Goal: Task Accomplishment & Management: Use online tool/utility

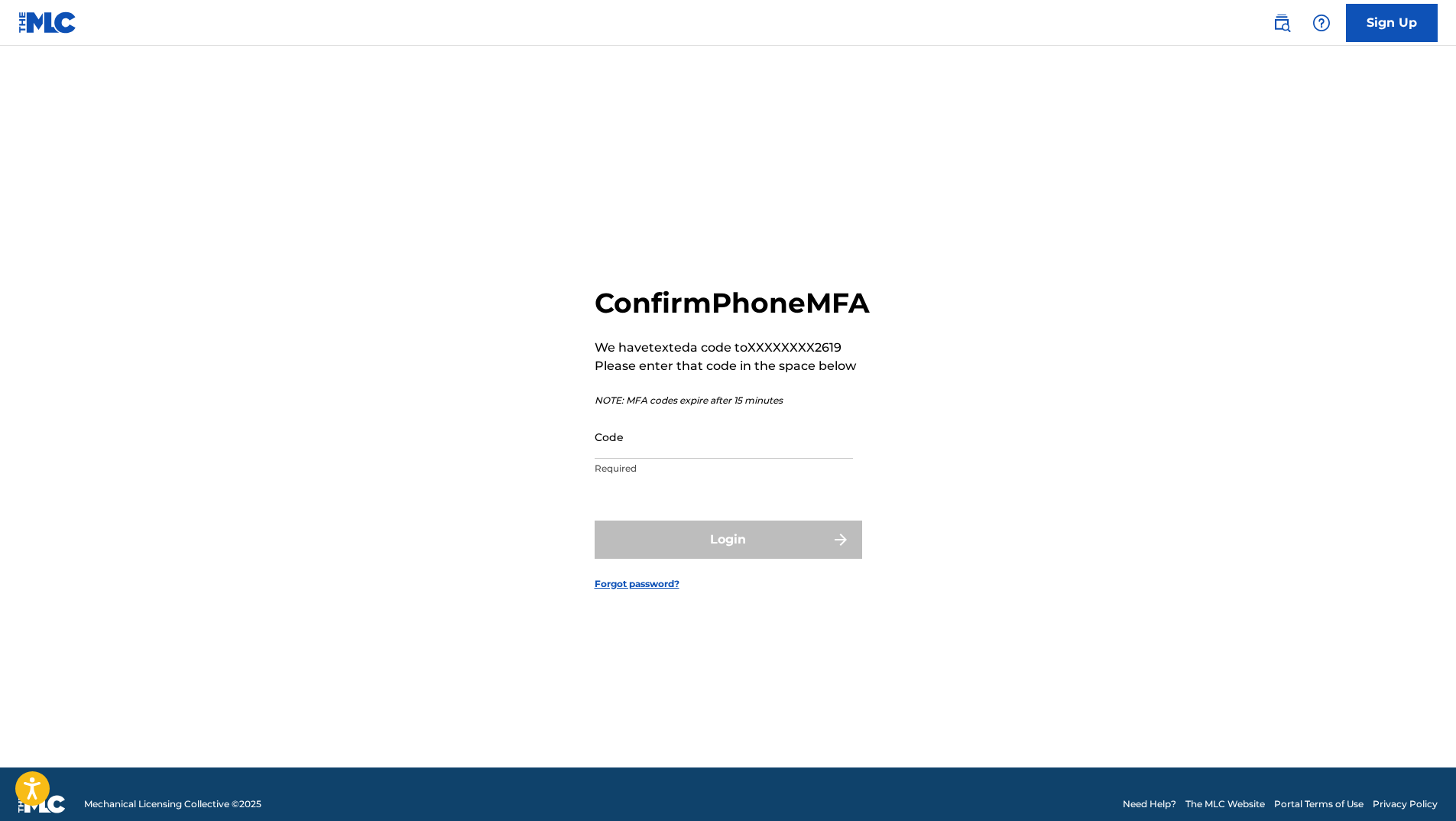
click at [734, 458] on input "Code" at bounding box center [723, 437] width 259 height 44
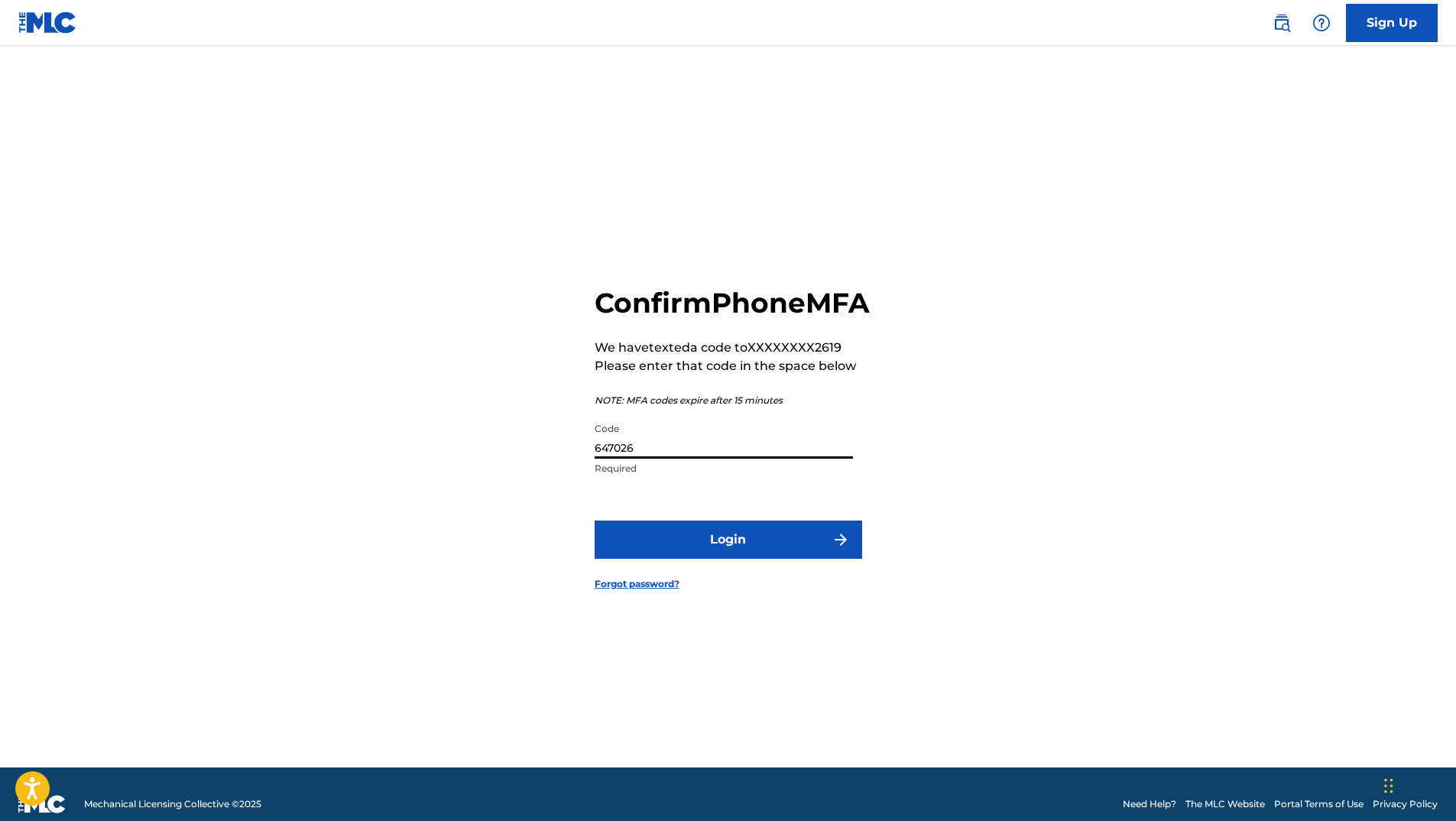
type input "647026"
click at [728, 559] on button "Login" at bounding box center [728, 539] width 268 height 38
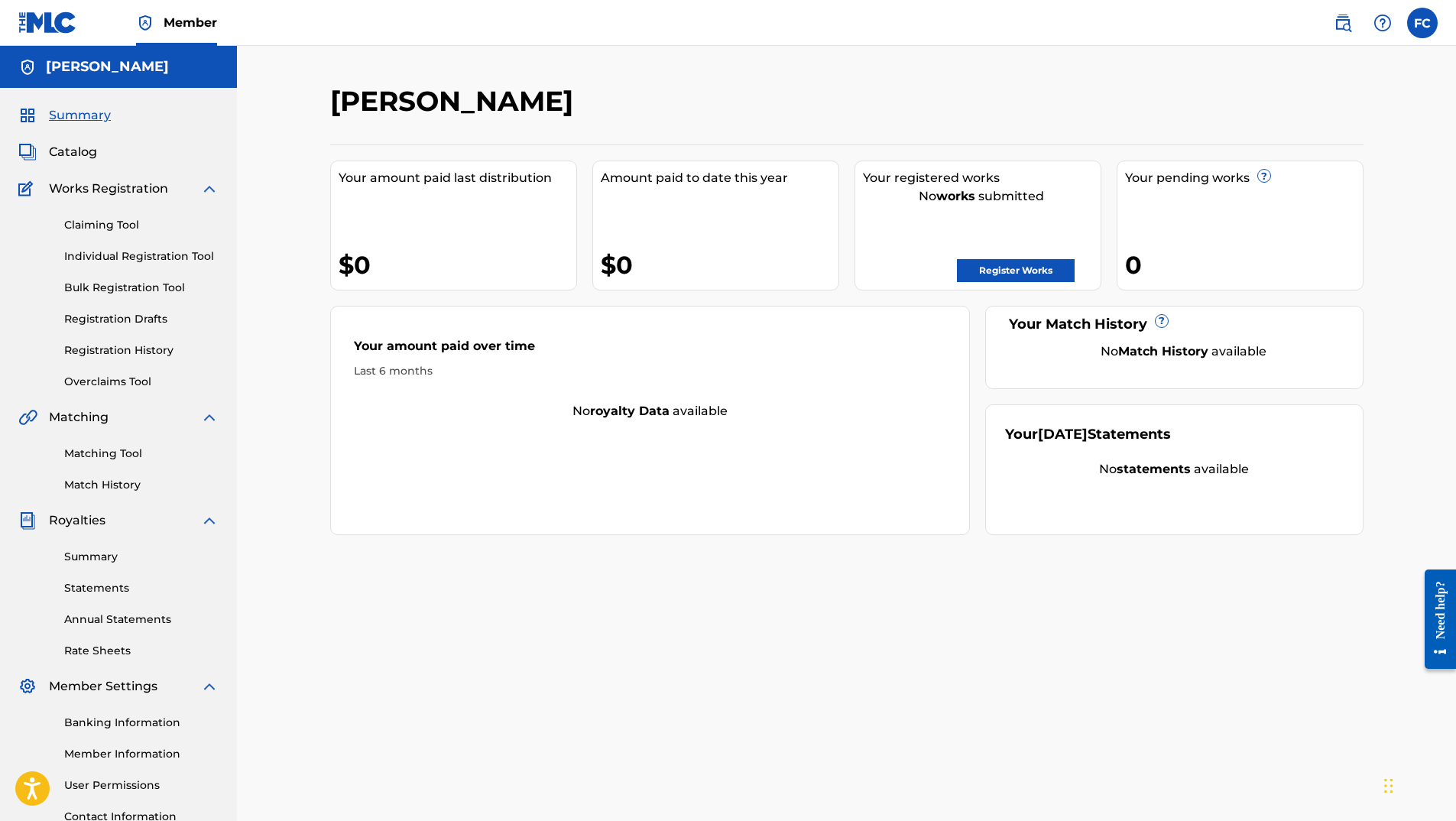
click at [135, 224] on link "Claiming Tool" at bounding box center [141, 225] width 155 height 16
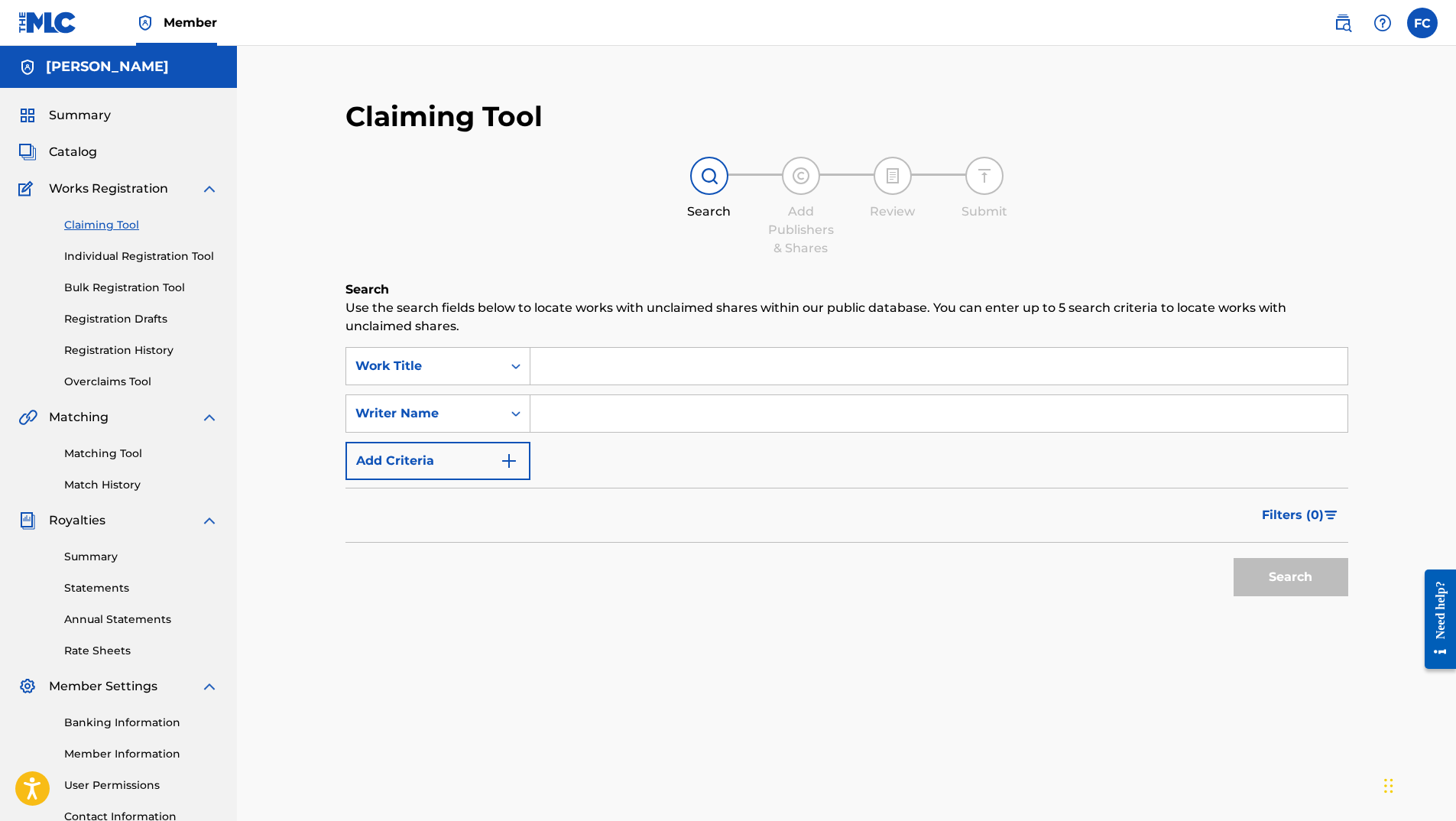
click at [706, 188] on div at bounding box center [709, 176] width 38 height 38
click at [503, 366] on div "Search Form" at bounding box center [516, 367] width 28 height 28
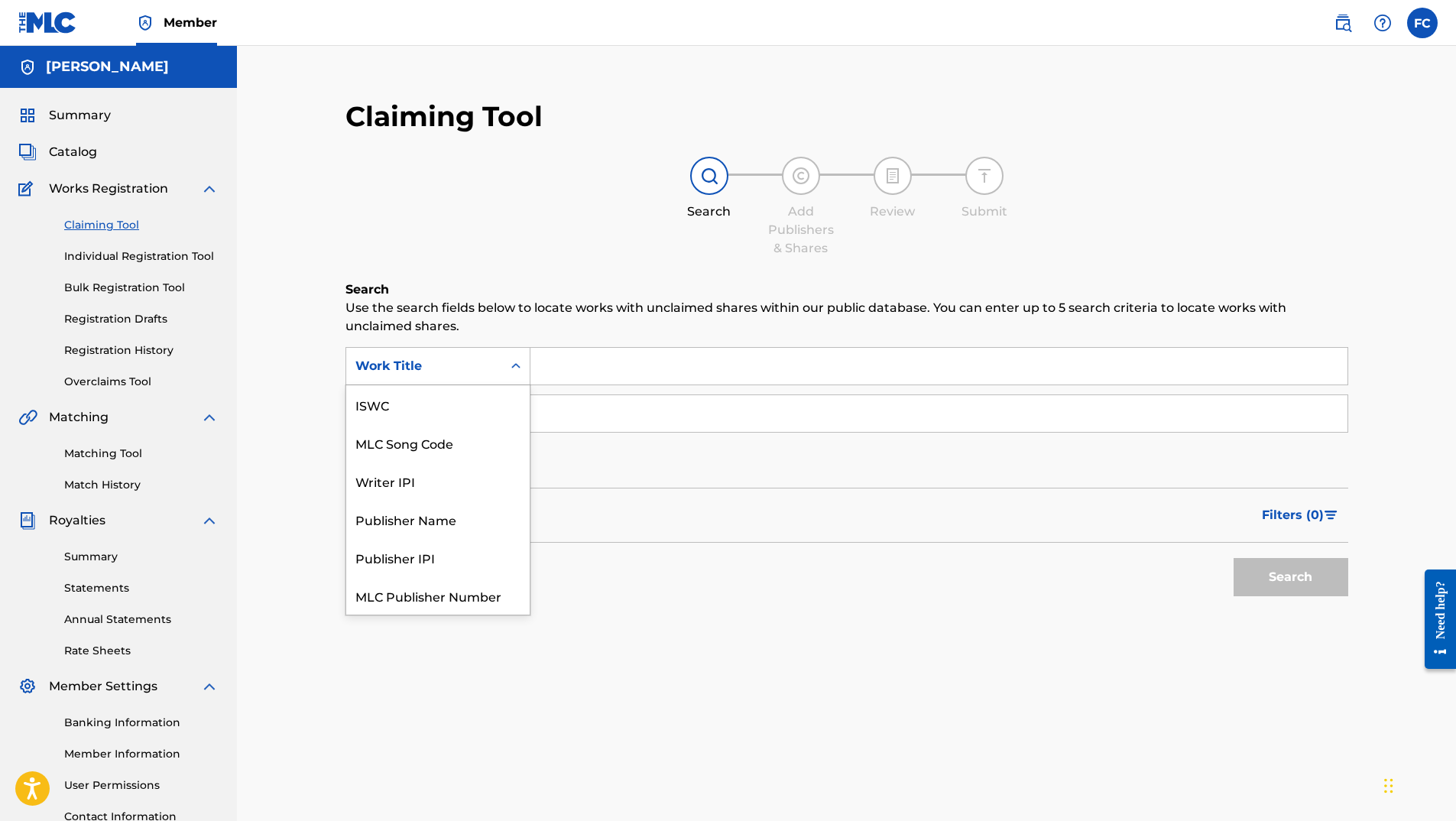
scroll to position [38, 0]
click at [470, 441] on div "Writer IPI" at bounding box center [438, 442] width 184 height 38
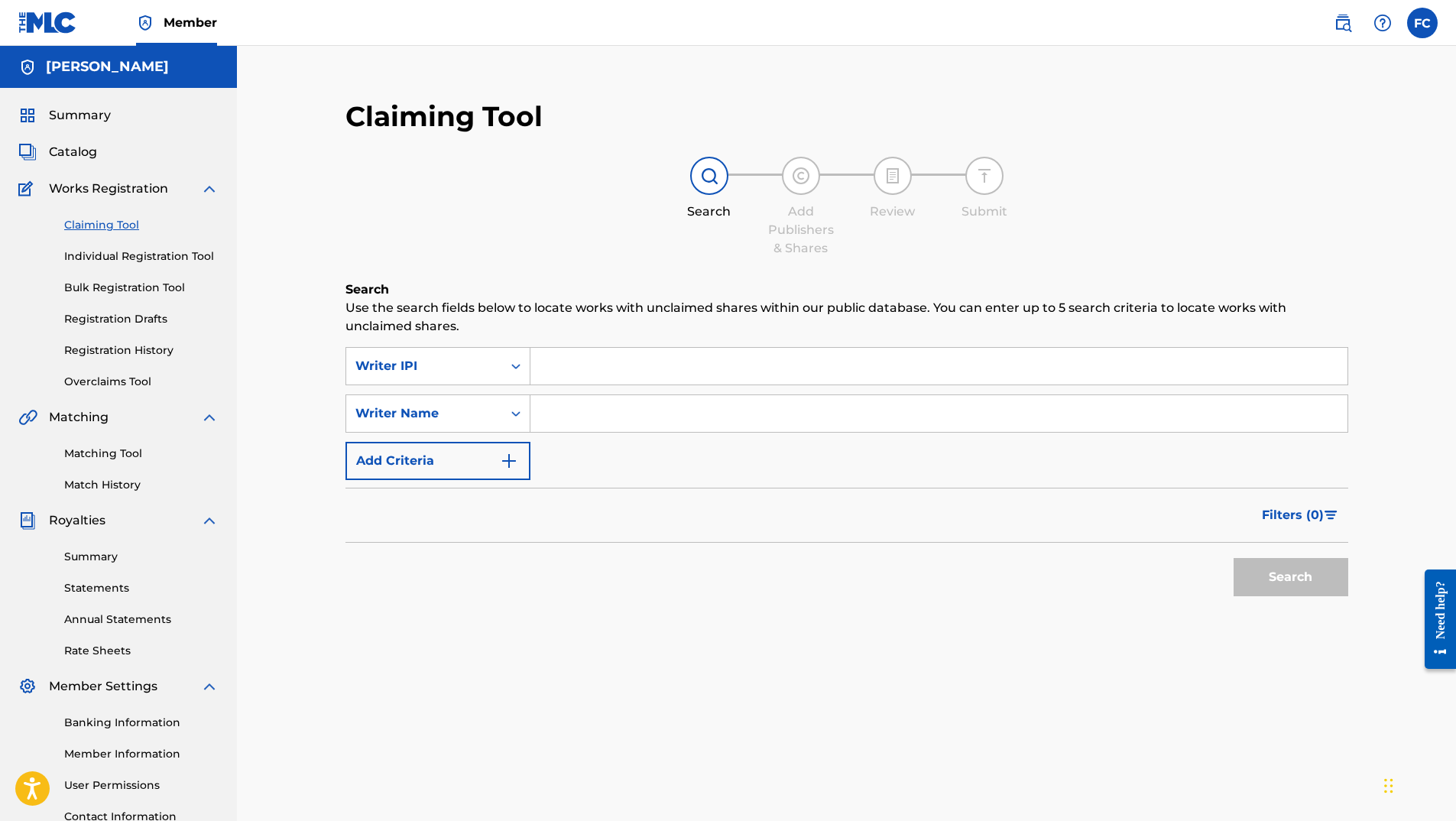
click at [583, 366] on input "Search Form" at bounding box center [939, 366] width 817 height 37
paste input "839141921"
type input "839141921"
click at [1259, 563] on button "Search" at bounding box center [1290, 577] width 115 height 38
click at [568, 412] on input "Search Form" at bounding box center [939, 413] width 817 height 37
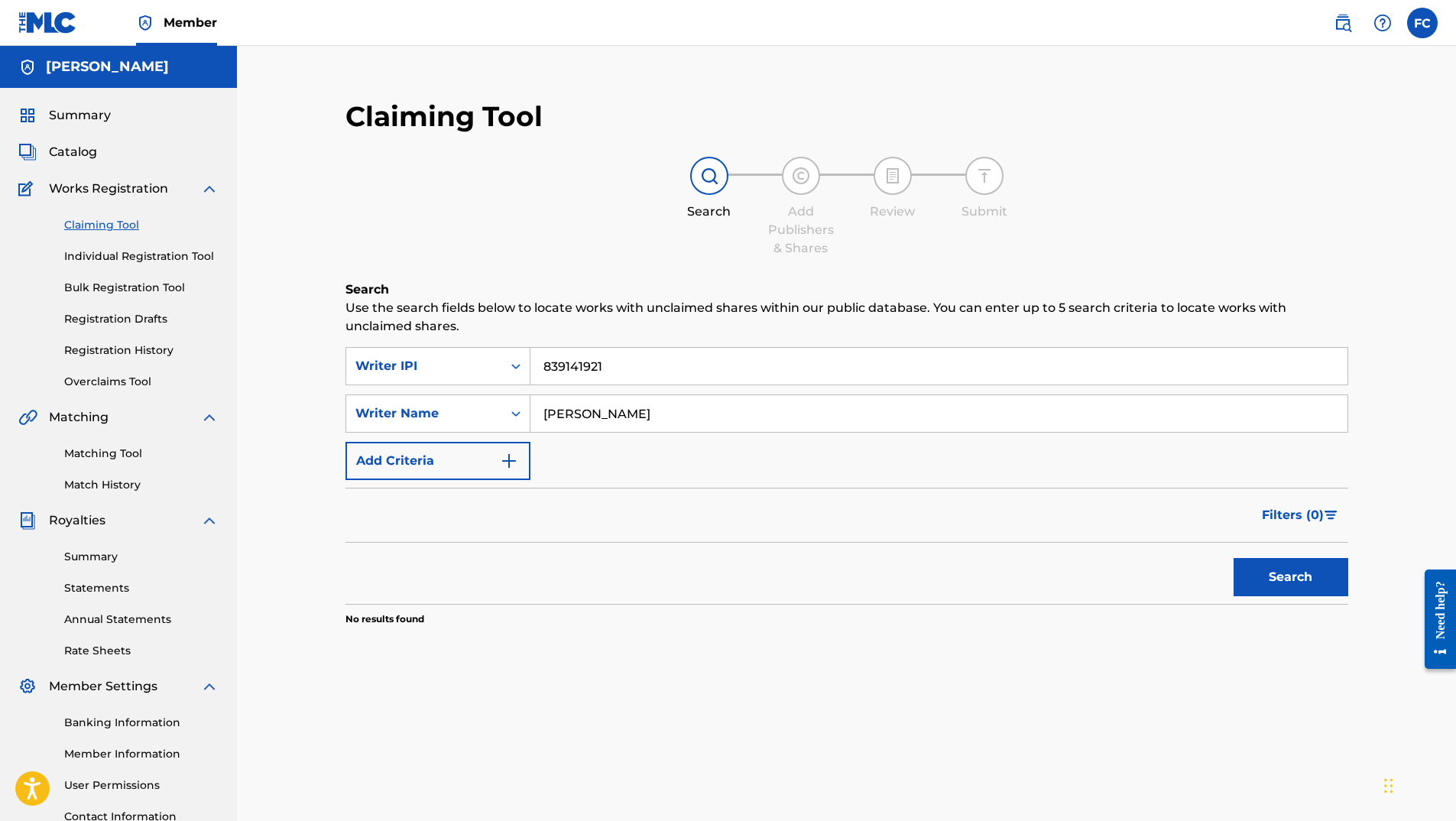
type input "[PERSON_NAME]"
click at [1233, 558] on button "Search" at bounding box center [1290, 577] width 115 height 38
click at [1288, 580] on button "Search" at bounding box center [1290, 577] width 115 height 38
click at [386, 452] on button "Add Criteria" at bounding box center [437, 460] width 185 height 38
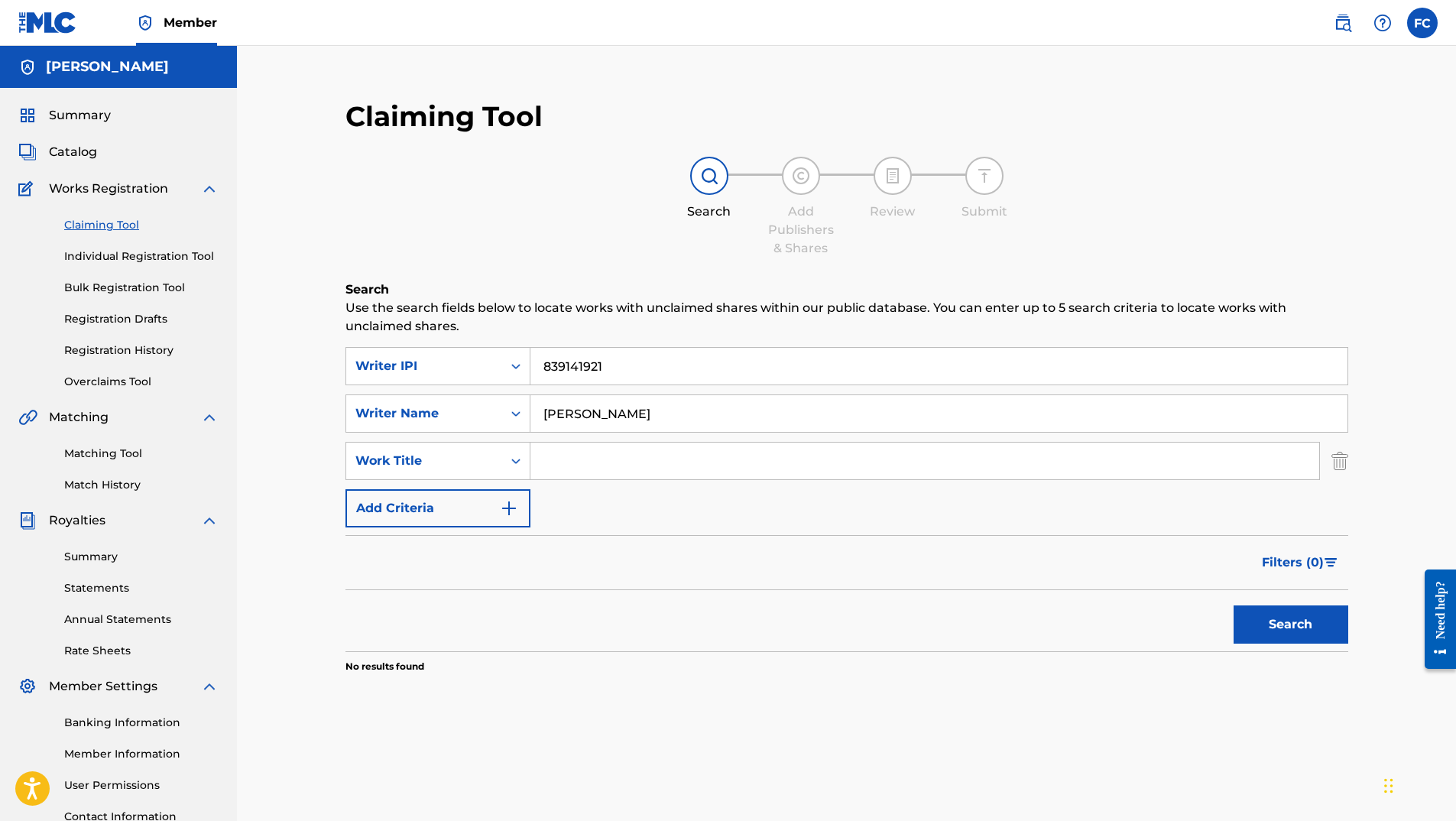
click at [562, 463] on input "Search Form" at bounding box center [925, 460] width 789 height 37
click at [1233, 605] on button "Search" at bounding box center [1290, 624] width 115 height 38
type input "A"
type input "ese soy yo"
click at [1311, 633] on button "Search" at bounding box center [1290, 624] width 115 height 38
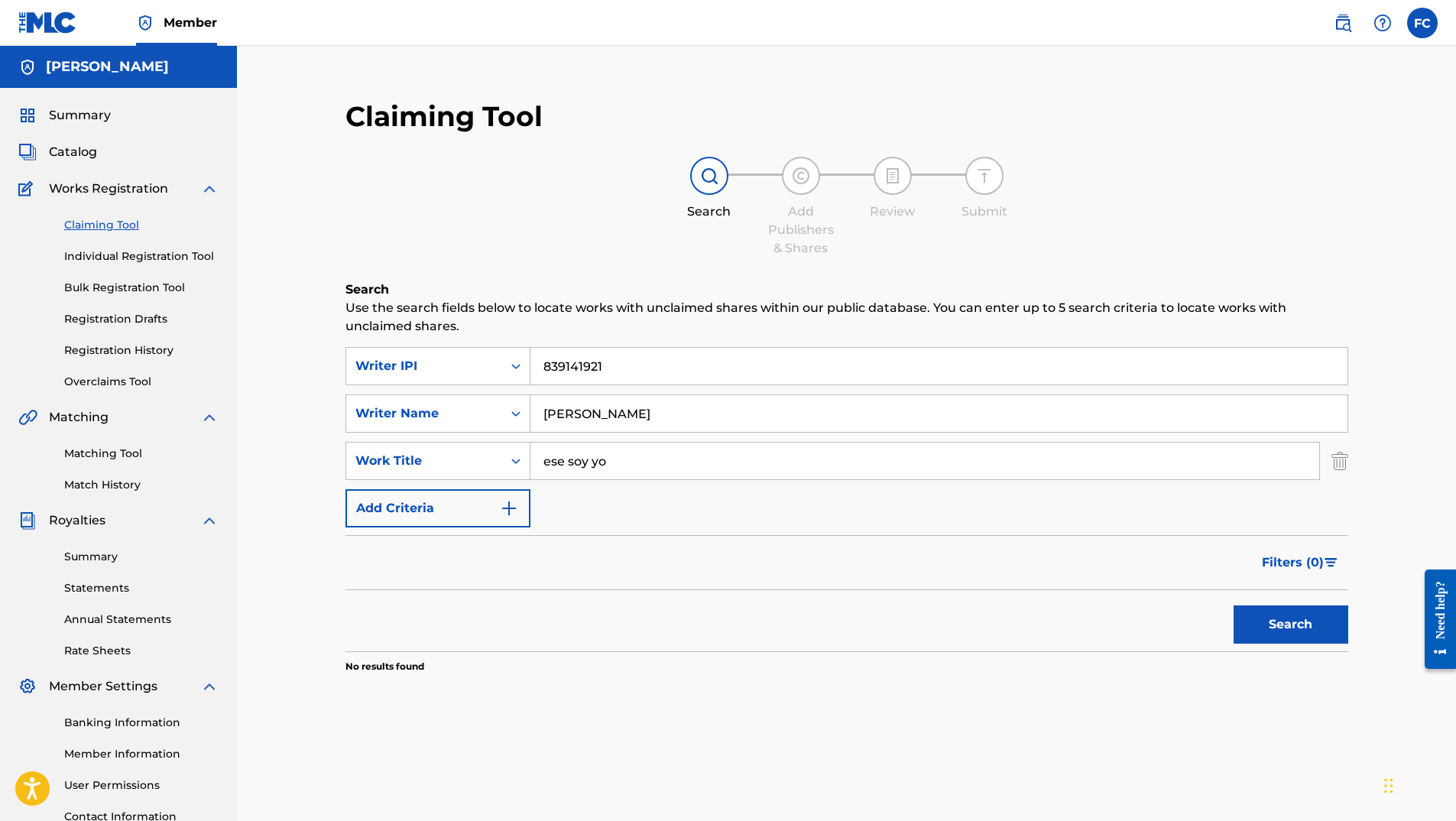
drag, startPoint x: 627, startPoint y: 455, endPoint x: 195, endPoint y: 398, distance: 435.7
click at [195, 398] on main "[PERSON_NAME] Summary Catalog Works Registration Claiming Tool Individual Regis…" at bounding box center [728, 460] width 1456 height 829
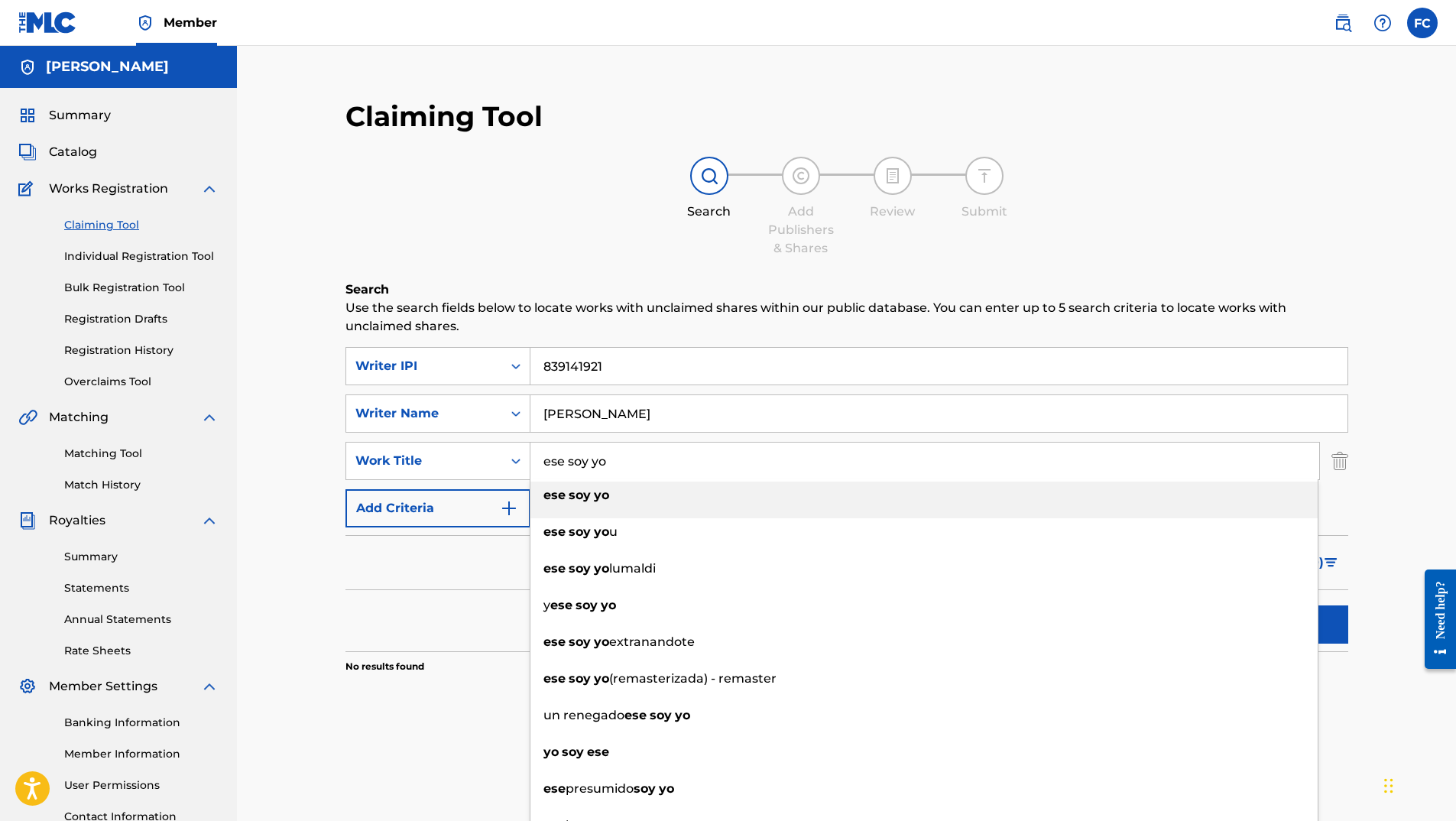
click at [242, 308] on div "Claiming Tool Search Add Publishers & Shares Review Submit Search Use the searc…" at bounding box center [846, 460] width 1219 height 829
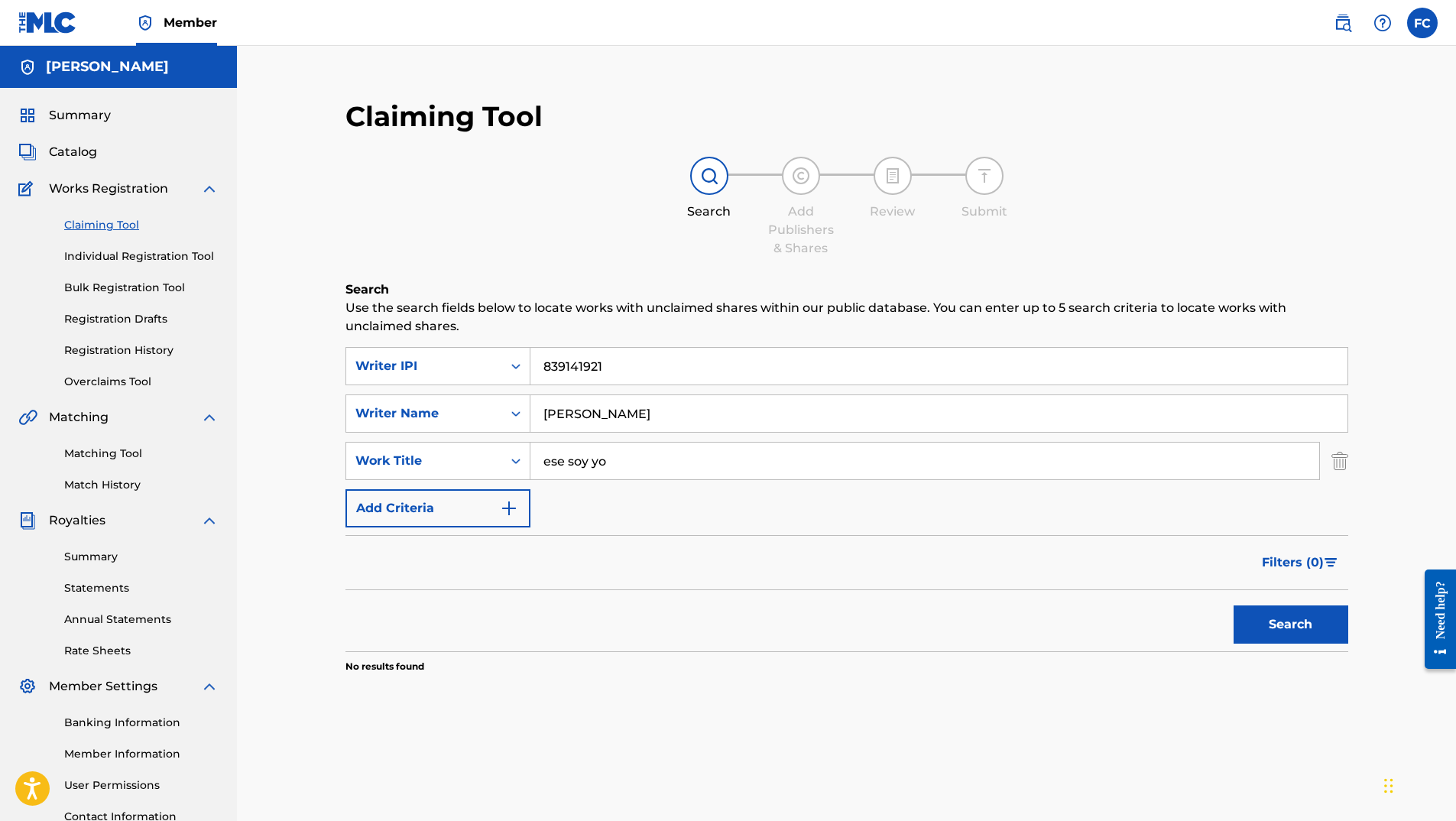
click at [110, 227] on link "Claiming Tool" at bounding box center [141, 225] width 155 height 16
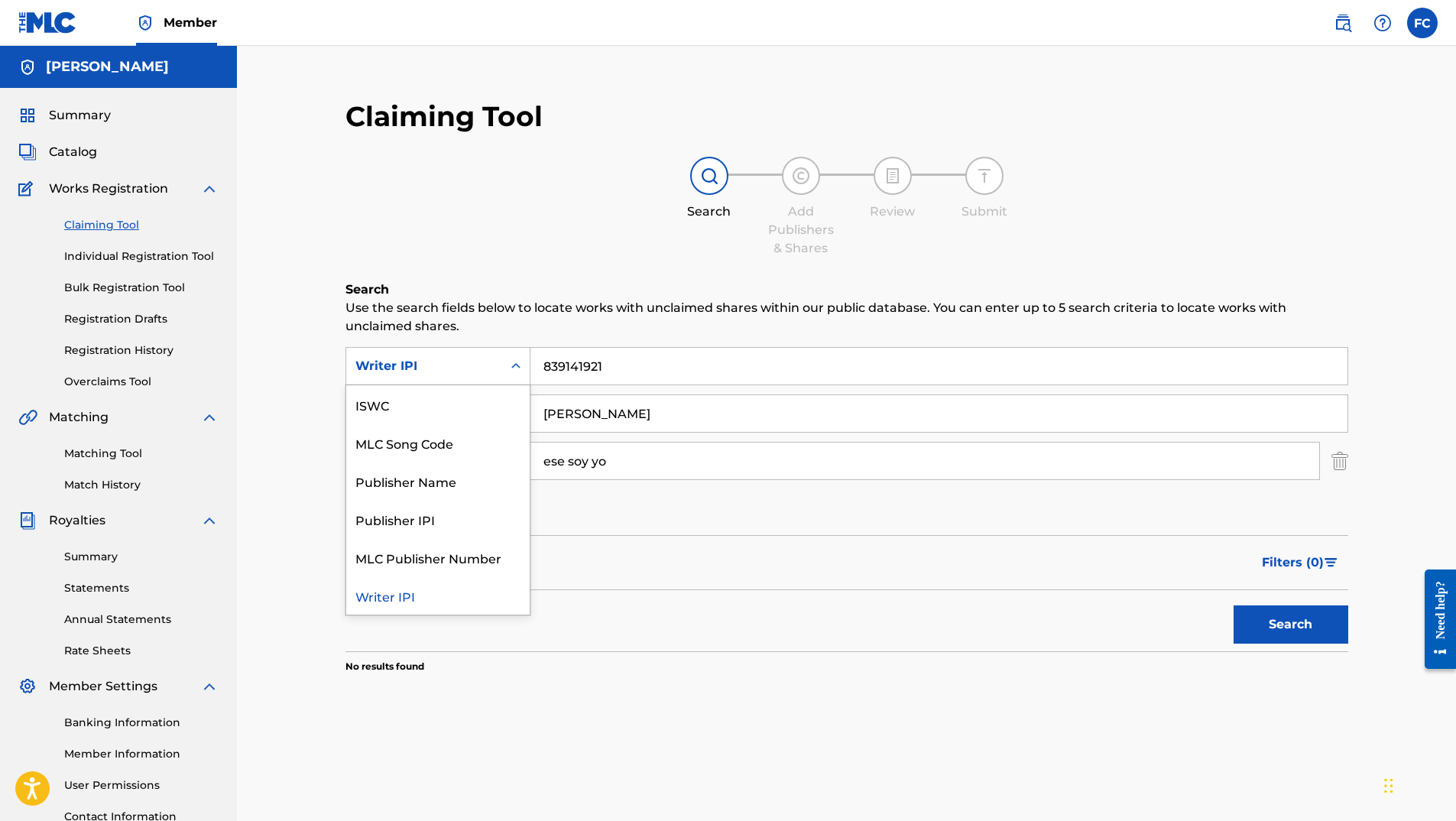
click at [458, 366] on div "Writer IPI" at bounding box center [424, 366] width 138 height 18
click at [688, 379] on input "839141921" at bounding box center [939, 366] width 817 height 37
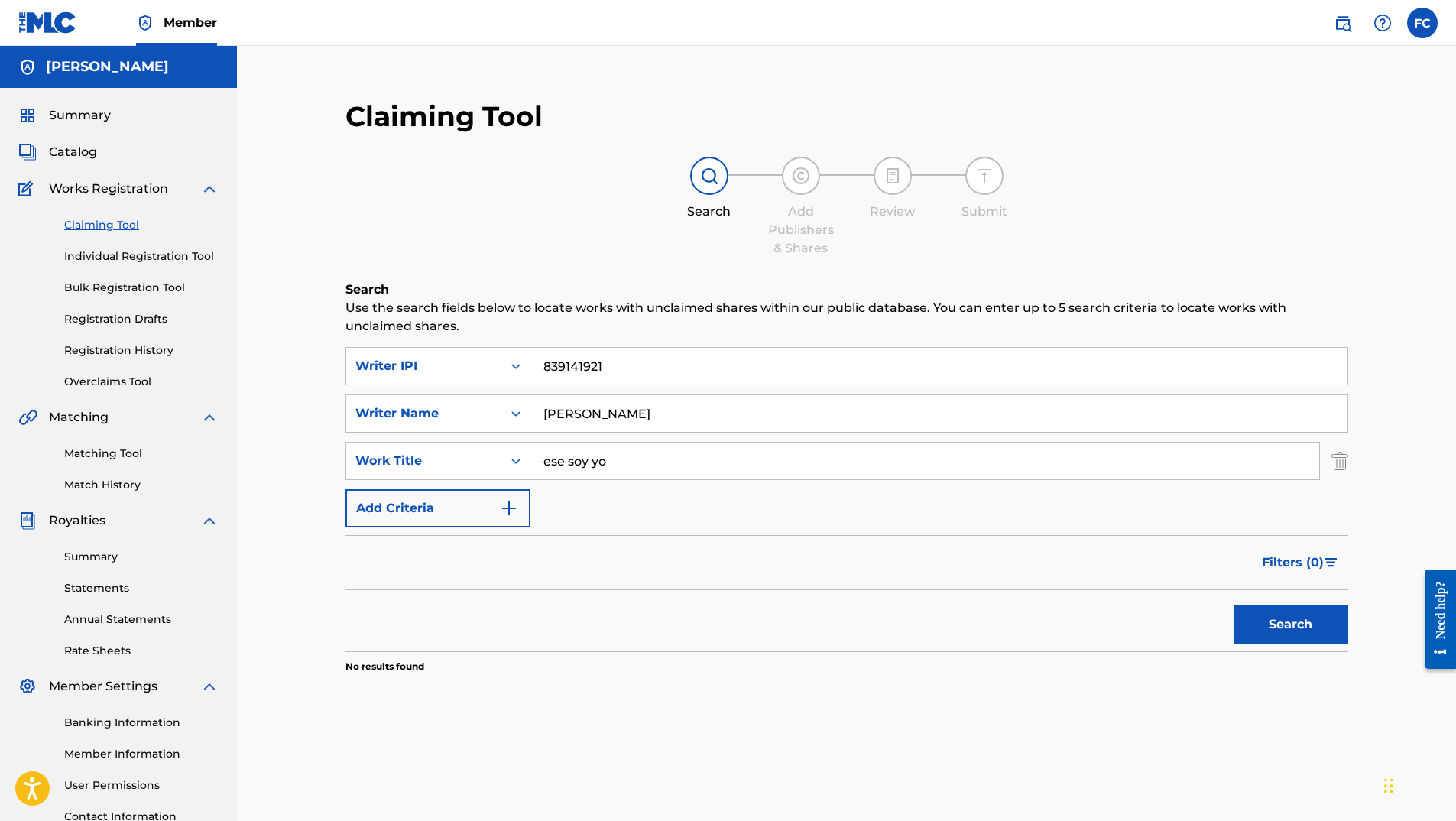
click at [1332, 465] on img "Search Form" at bounding box center [1339, 460] width 17 height 38
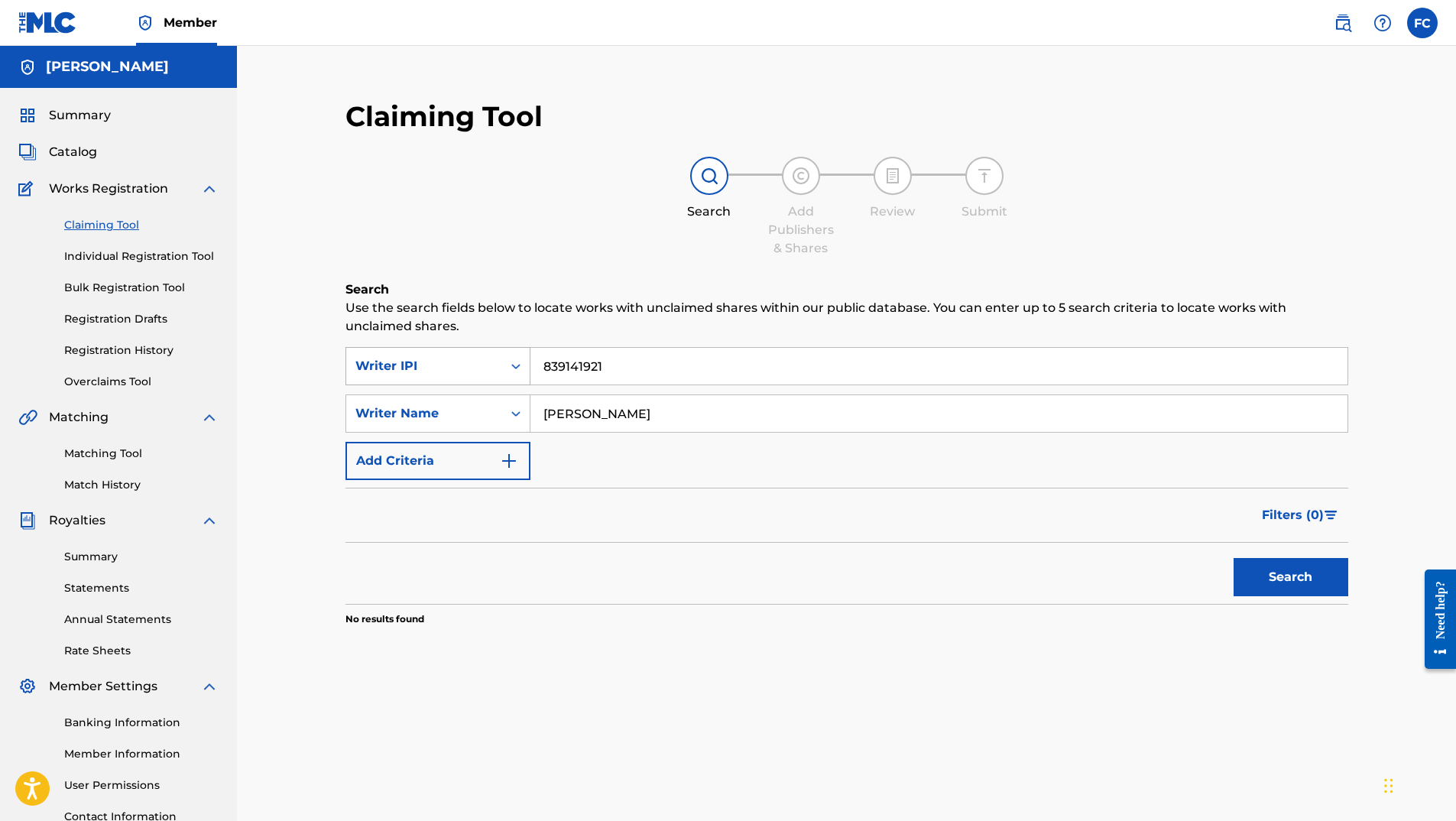
click at [510, 371] on icon "Search Form" at bounding box center [515, 366] width 15 height 15
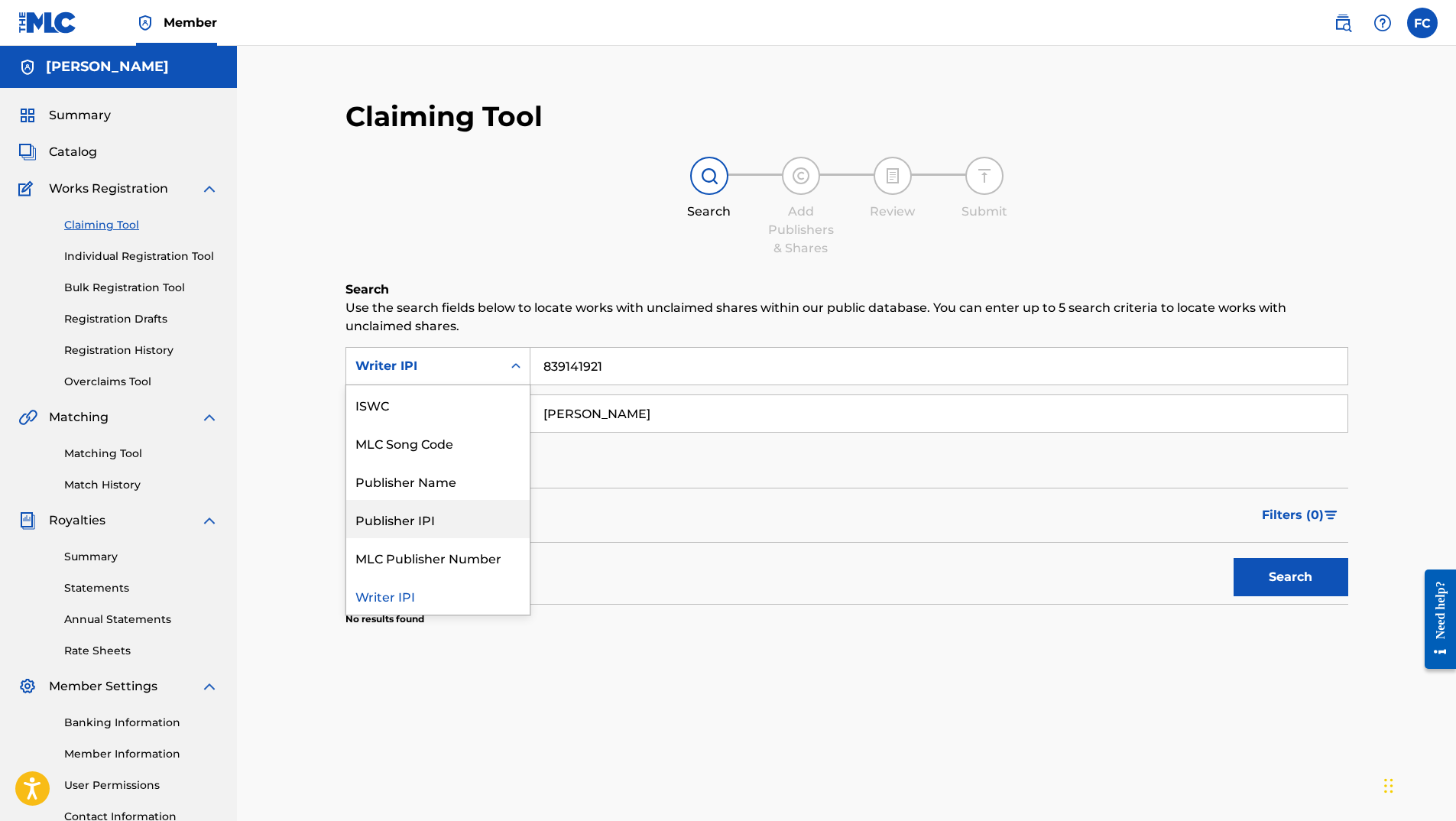
click at [477, 524] on div "Publisher IPI" at bounding box center [438, 519] width 184 height 38
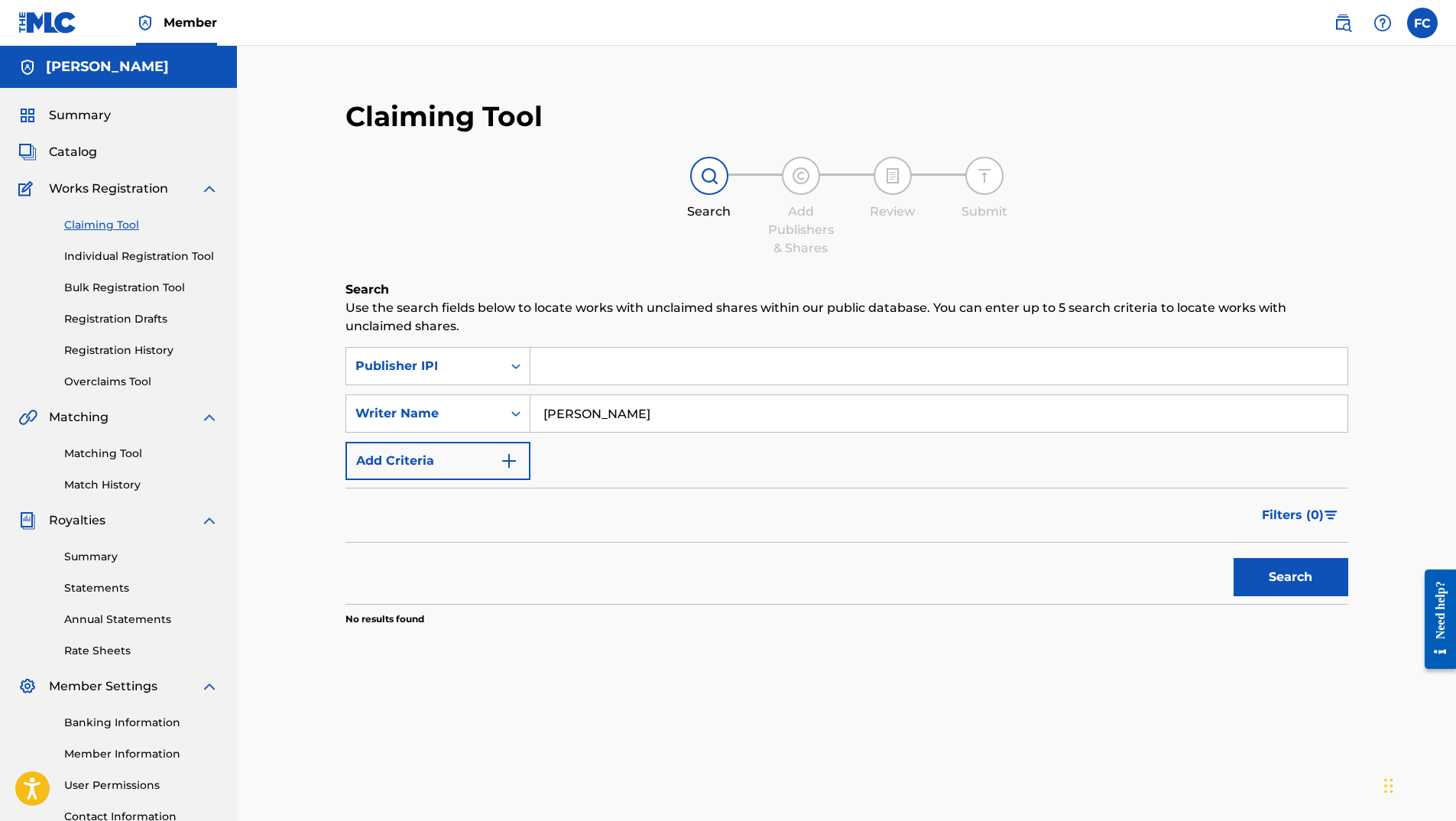
paste input "839141921"
type input "839141921"
click at [1301, 578] on button "Search" at bounding box center [1290, 577] width 115 height 38
drag, startPoint x: 670, startPoint y: 415, endPoint x: 519, endPoint y: 421, distance: 151.1
click at [519, 421] on div "SearchWithCriteria8237f93d-5b9f-4328-bda0-9e75814d097d Writer Name [PERSON_NAME]" at bounding box center [847, 413] width 1003 height 38
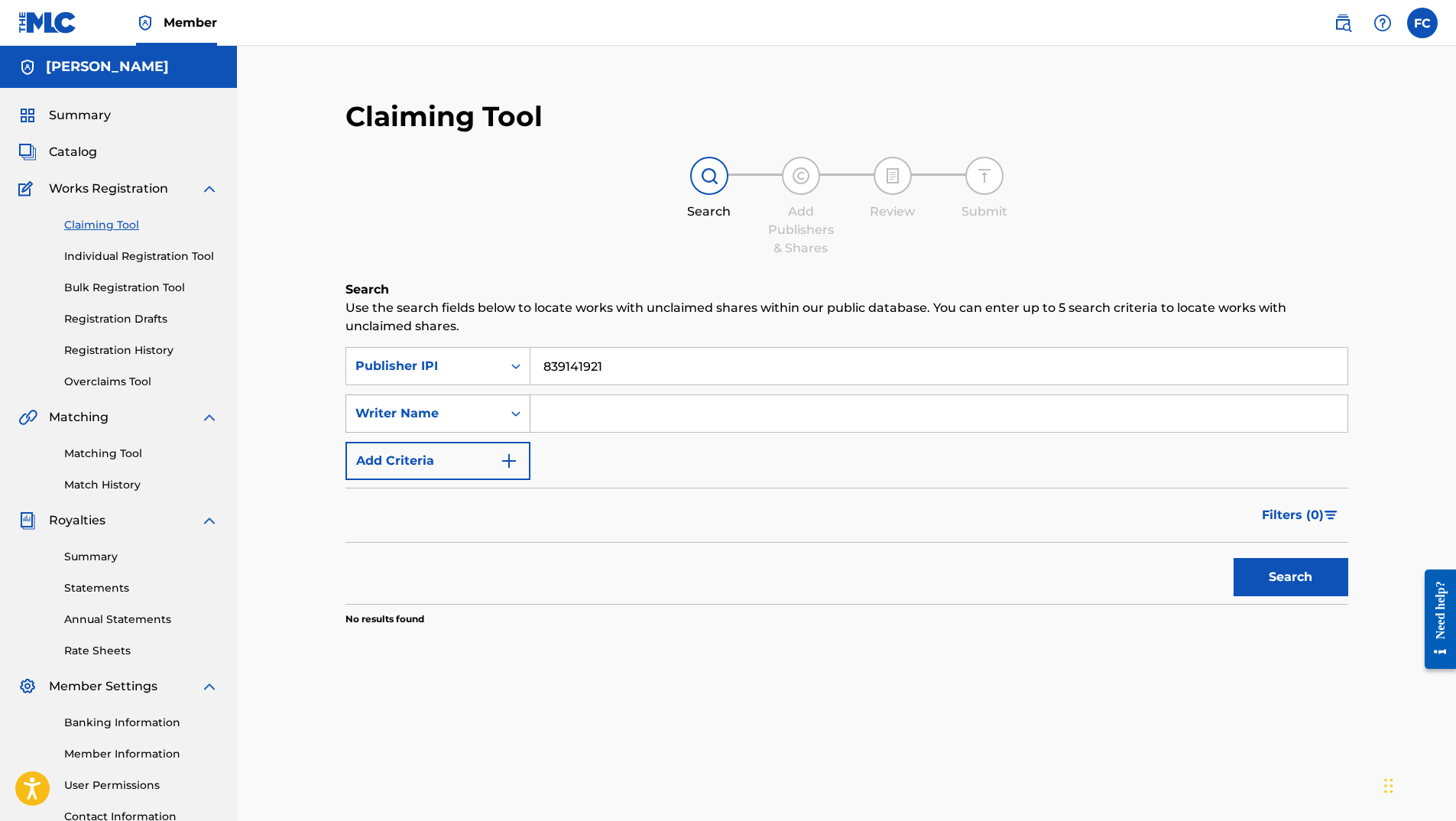
click at [519, 421] on div "Search Form" at bounding box center [516, 413] width 28 height 28
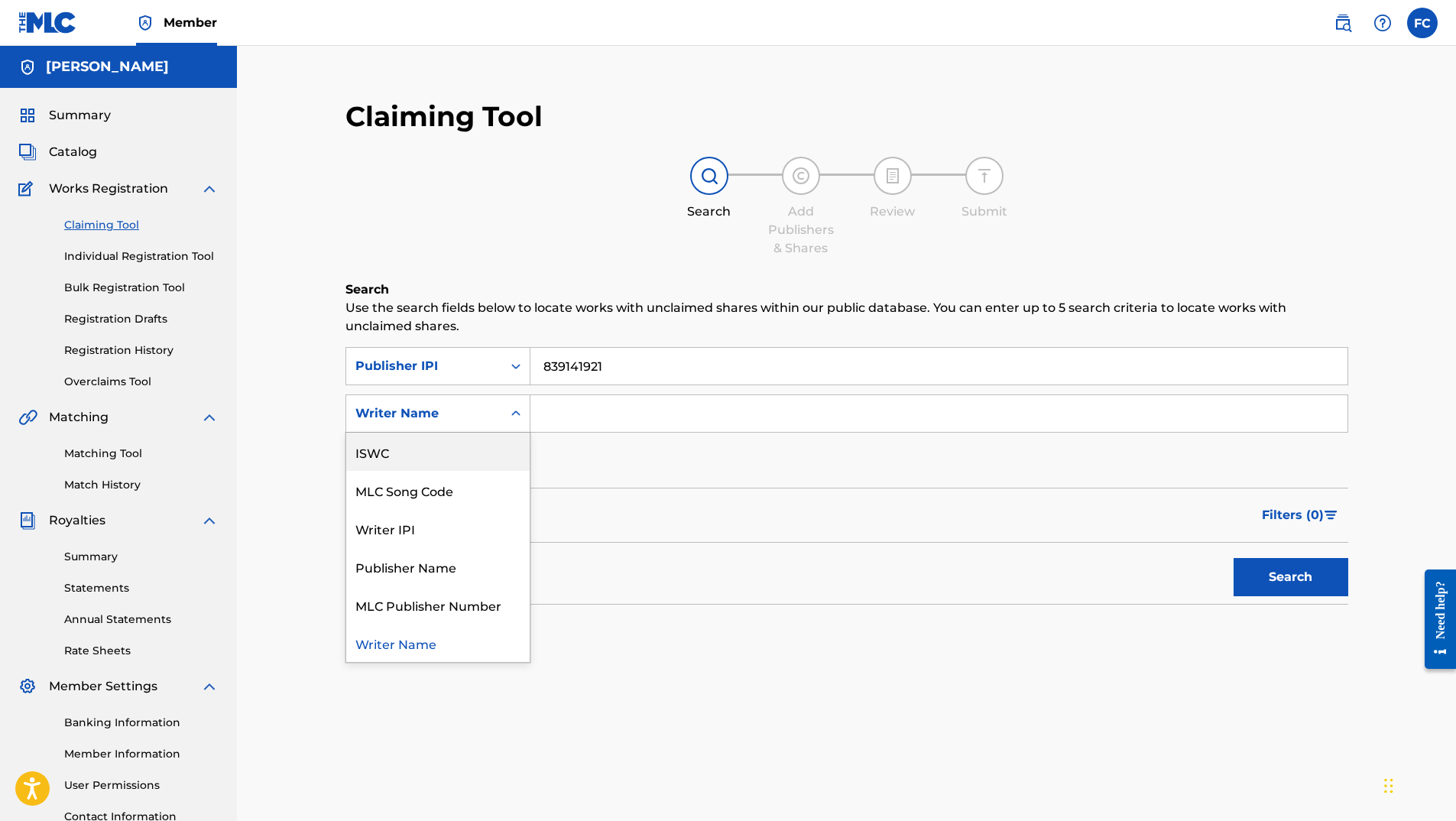
click at [457, 456] on div "ISWC" at bounding box center [438, 451] width 184 height 38
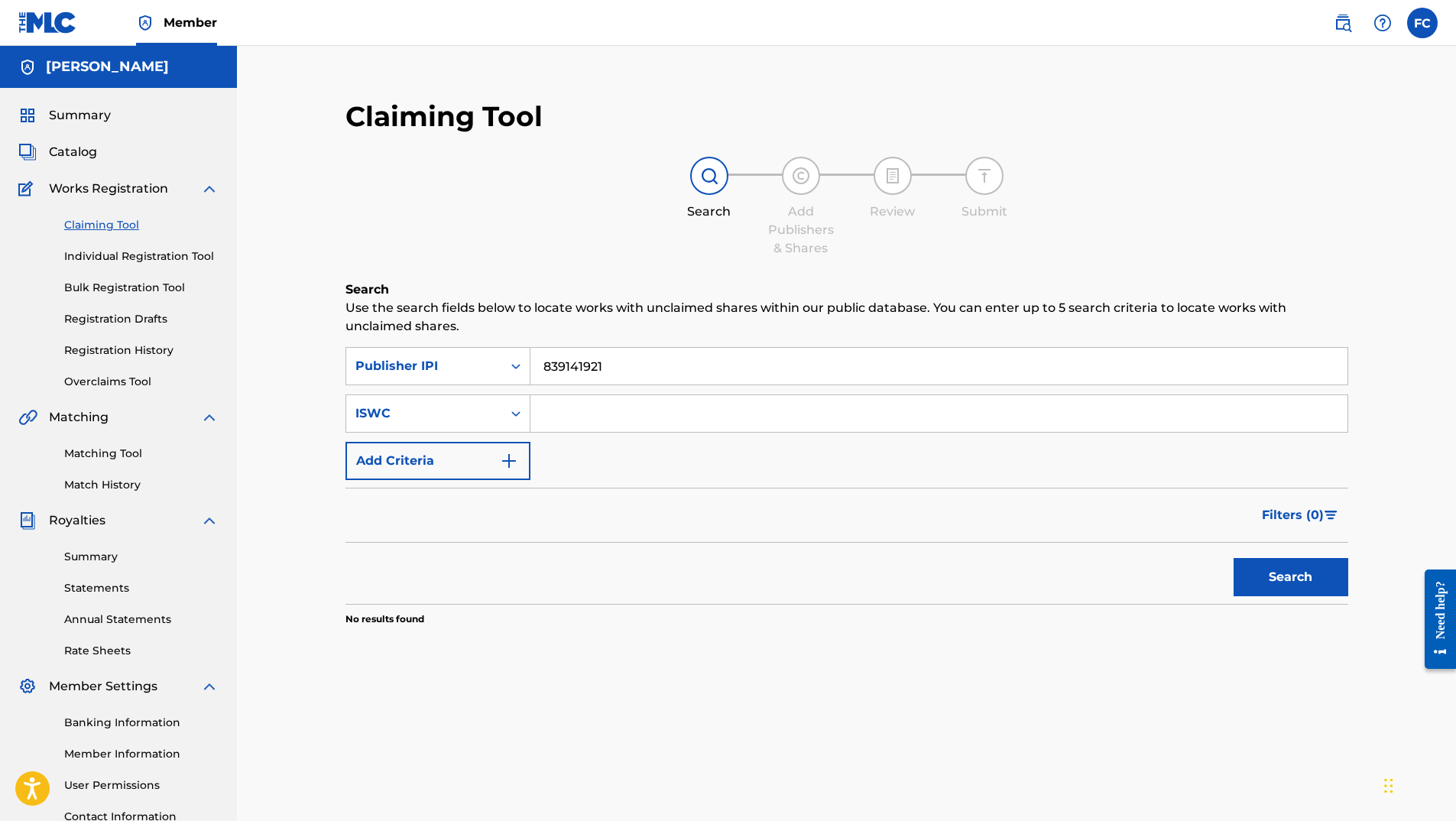
paste input "T3127982014"
type input "T3127982014"
click at [1289, 575] on button "Search" at bounding box center [1290, 577] width 115 height 38
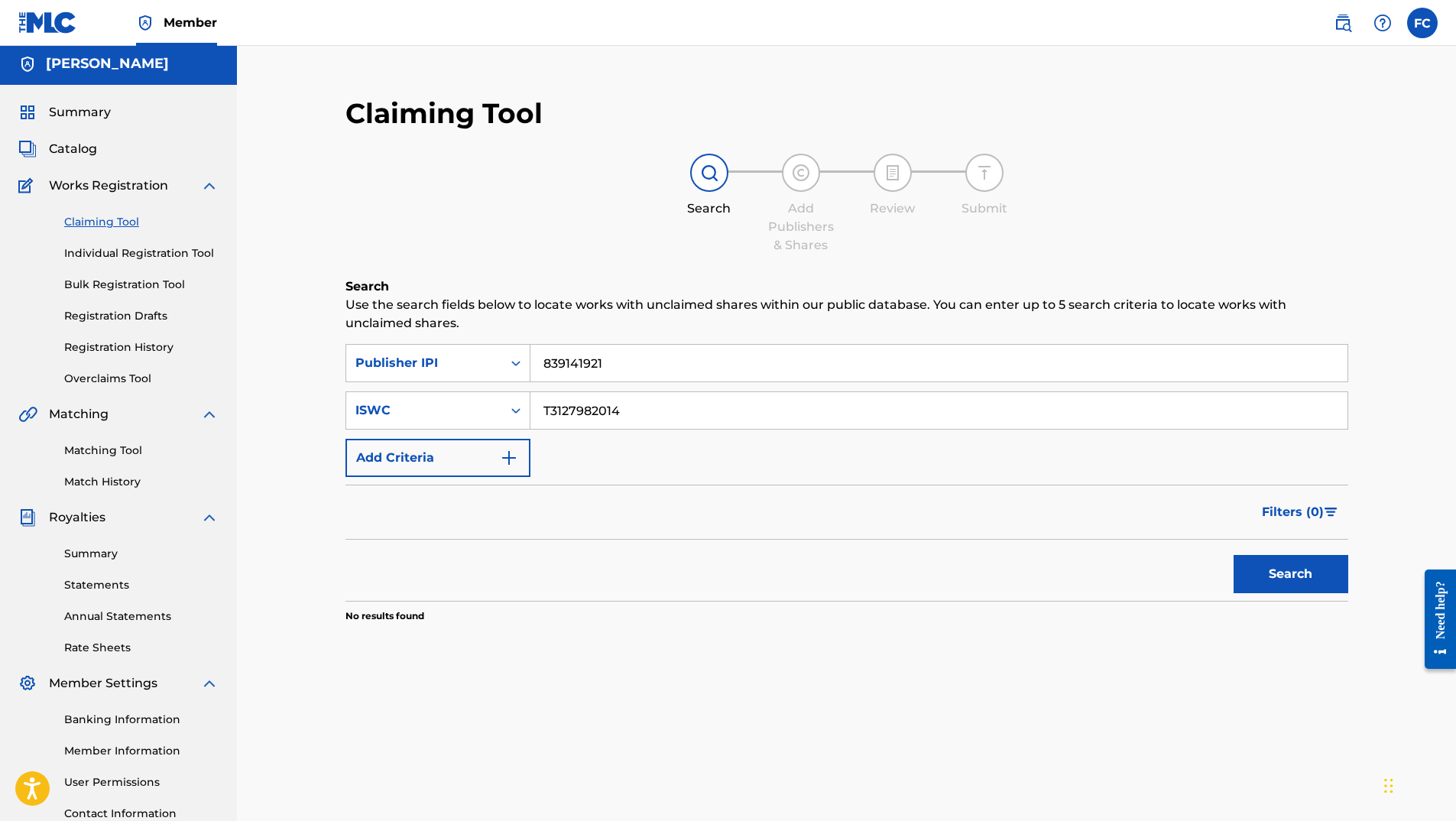
scroll to position [0, 0]
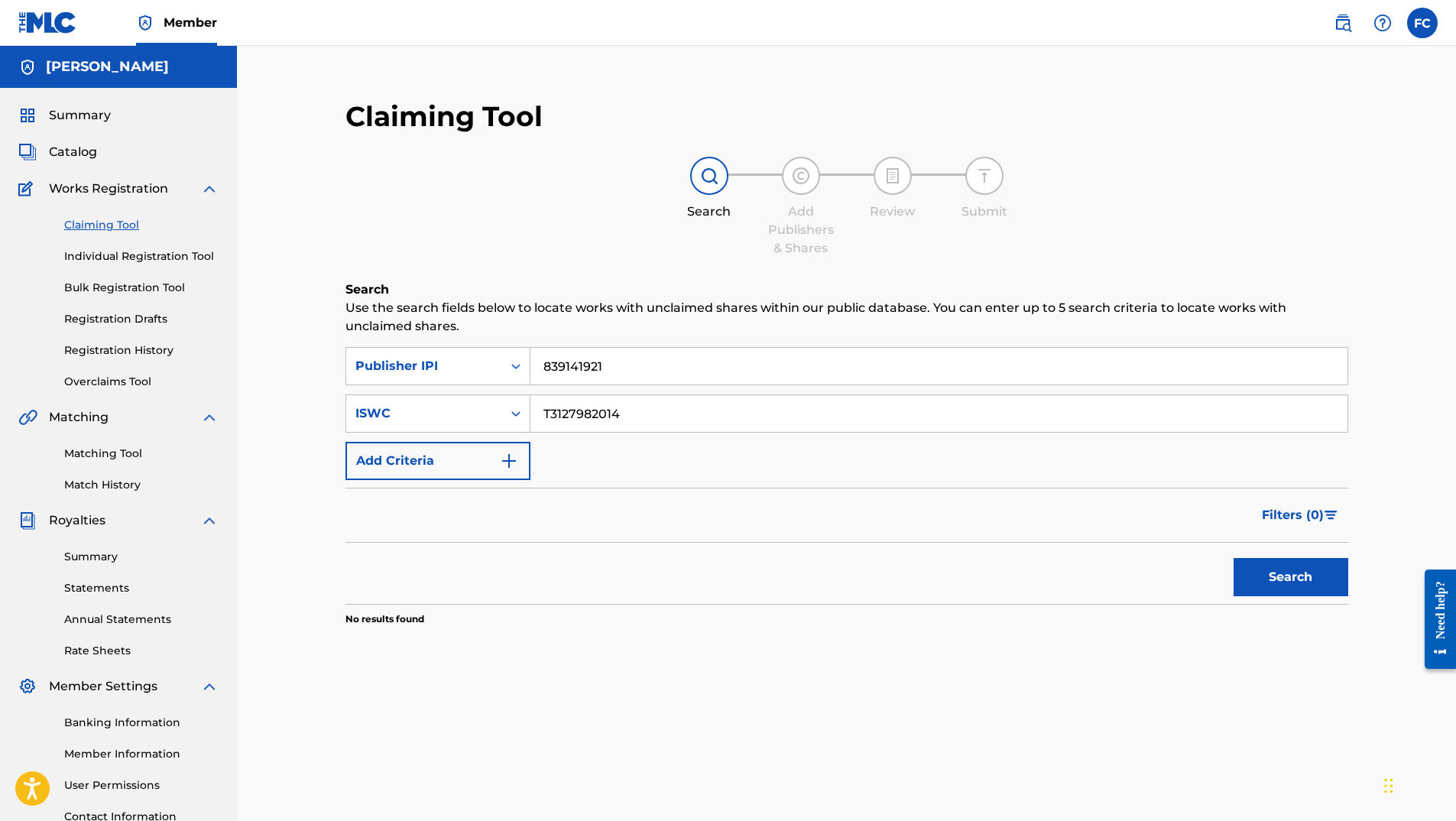
click at [104, 581] on link "Statements" at bounding box center [141, 588] width 155 height 16
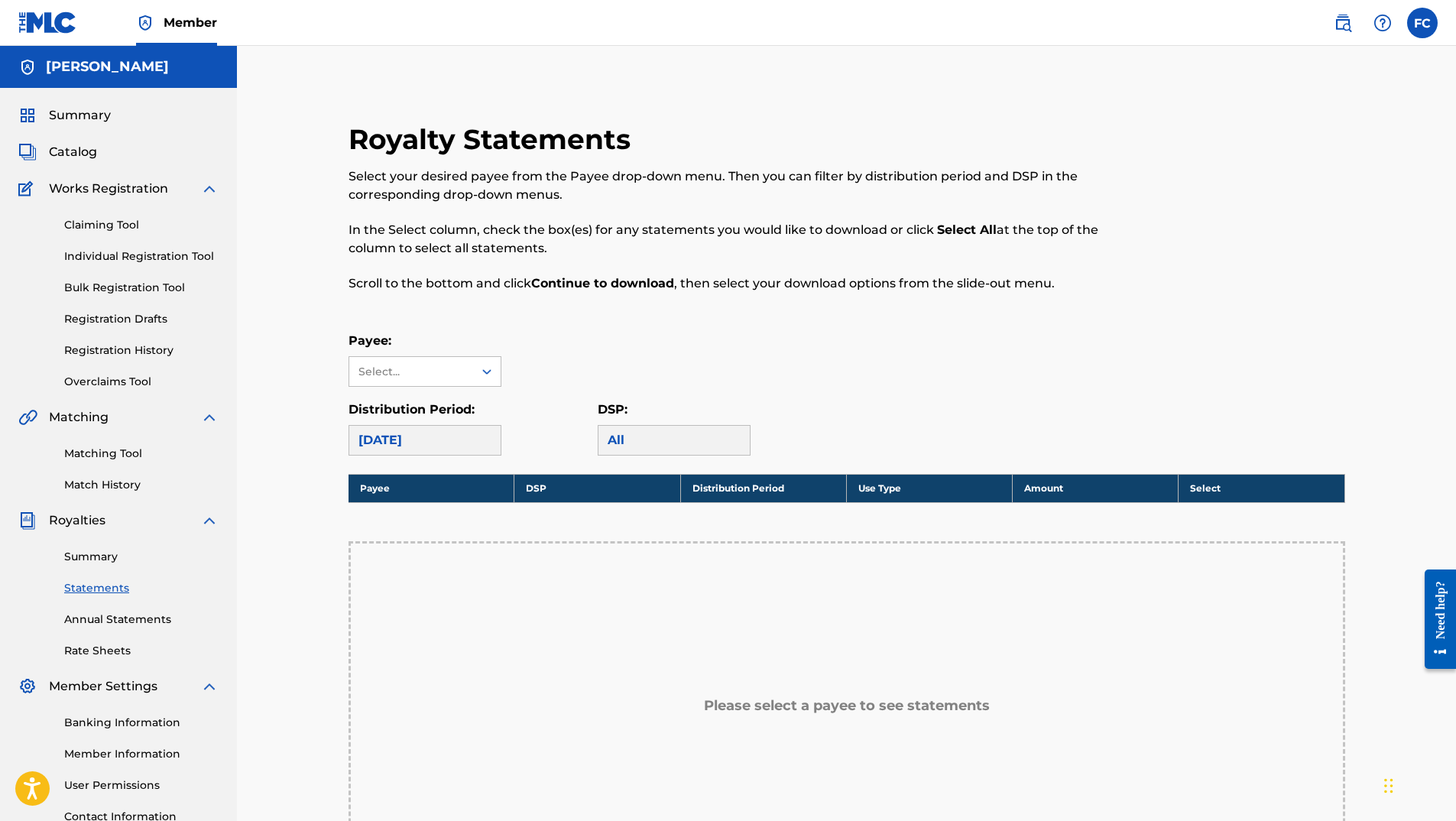
click at [120, 203] on div "Claiming Tool Individual Registration Tool Bulk Registration Tool Registration …" at bounding box center [118, 294] width 201 height 192
click at [127, 194] on span "Works Registration" at bounding box center [108, 189] width 119 height 18
click at [139, 182] on span "Works Registration" at bounding box center [108, 189] width 119 height 18
click at [1425, 18] on label at bounding box center [1422, 23] width 31 height 31
click at [1422, 23] on input "FC [PERSON_NAME] [EMAIL_ADDRESS][DOMAIN_NAME] Notification Preferences Profile …" at bounding box center [1422, 23] width 0 height 0
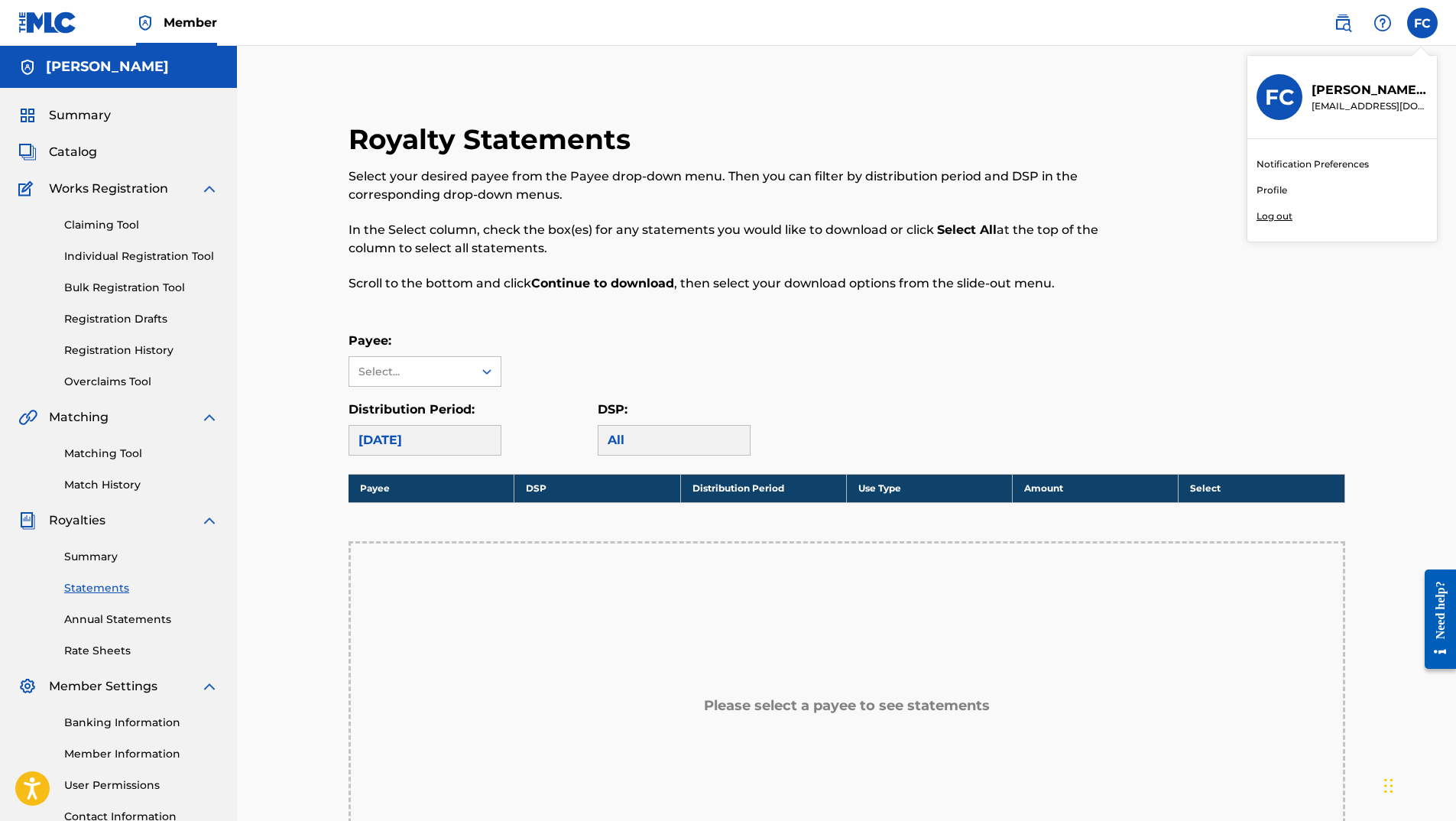
click at [1269, 209] on div "Notification Preferences Profile Log out" at bounding box center [1342, 190] width 190 height 103
click at [1422, 23] on input "FC [PERSON_NAME] [EMAIL_ADDRESS][DOMAIN_NAME] Notification Preferences Profile …" at bounding box center [1422, 23] width 0 height 0
click at [256, 279] on div "Royalty Statements Select your desired payee from the Payee drop-down menu. The…" at bounding box center [846, 538] width 1219 height 986
click at [105, 118] on span "Summary" at bounding box center [80, 115] width 62 height 18
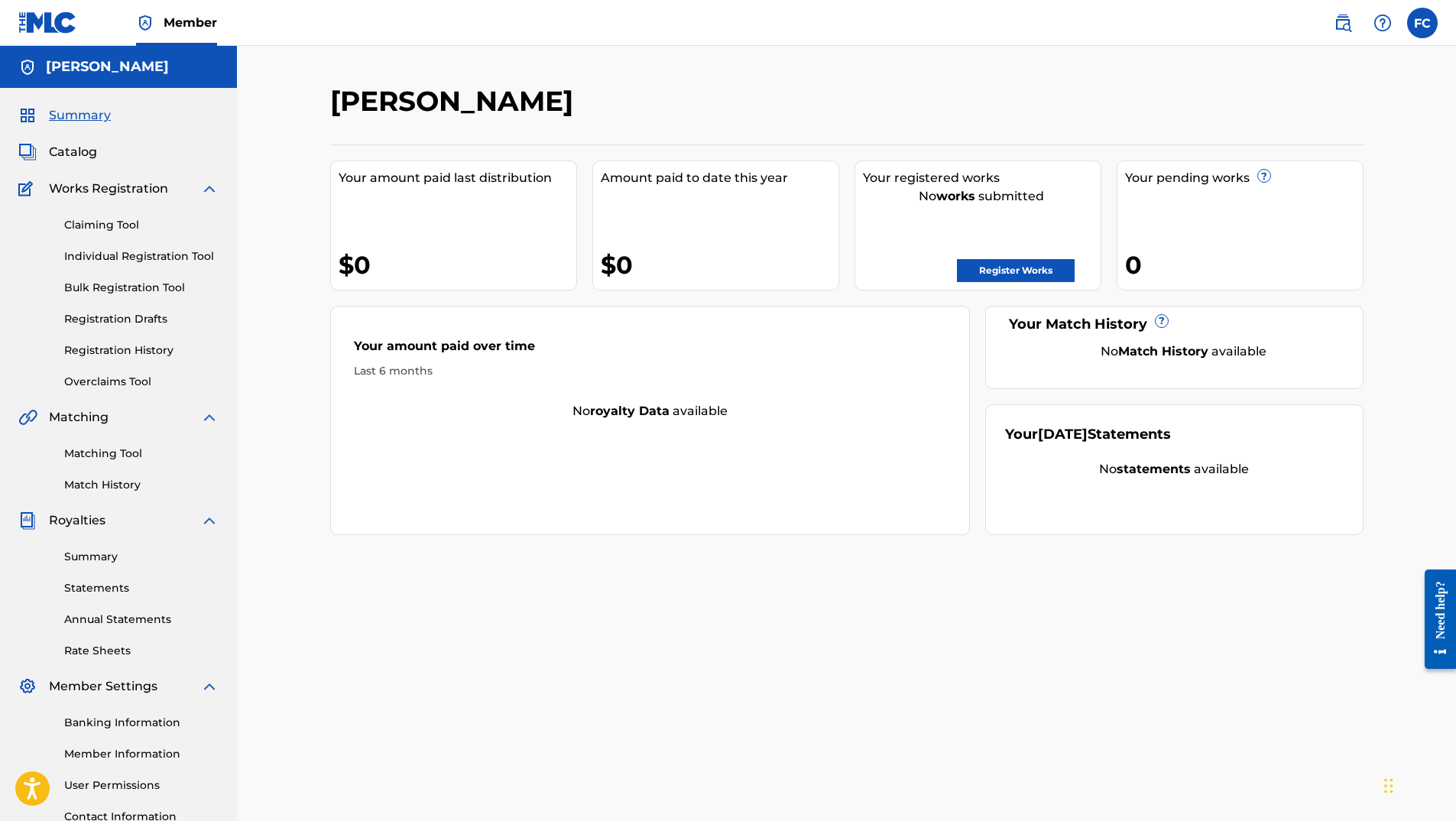
click at [1045, 275] on link "Register Works" at bounding box center [1016, 270] width 118 height 23
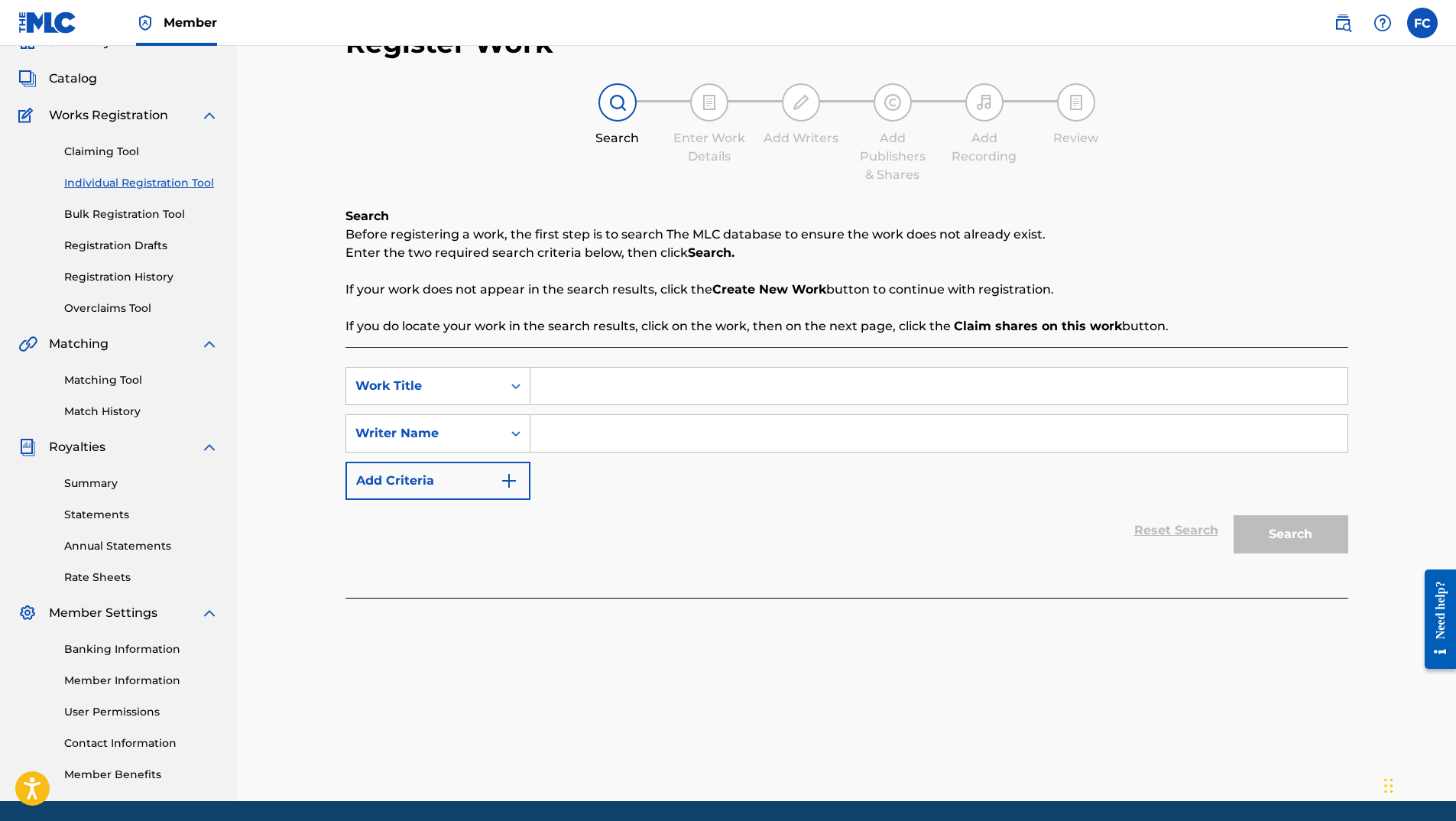
scroll to position [127, 0]
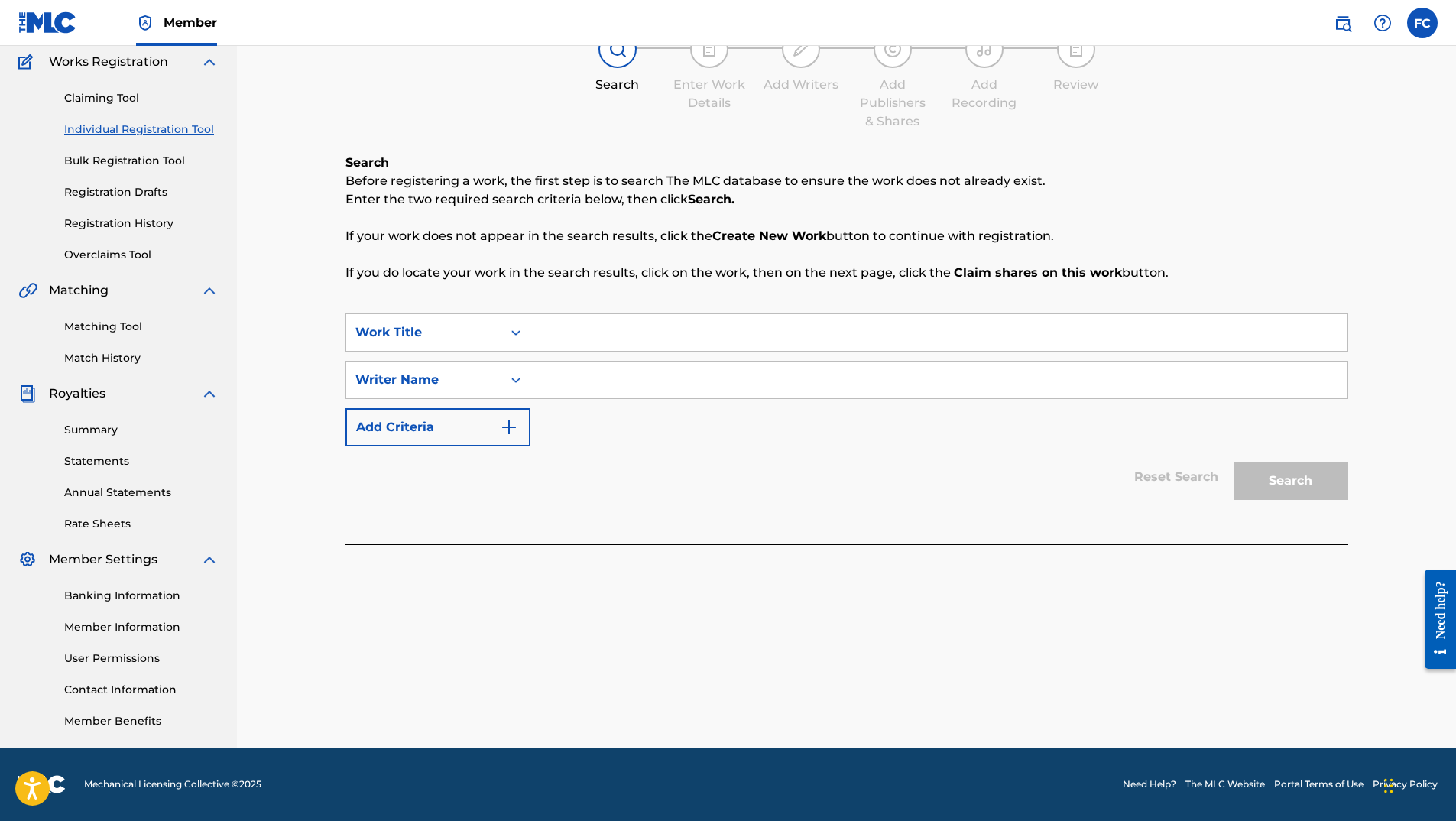
click at [161, 624] on link "Member Information" at bounding box center [141, 627] width 155 height 16
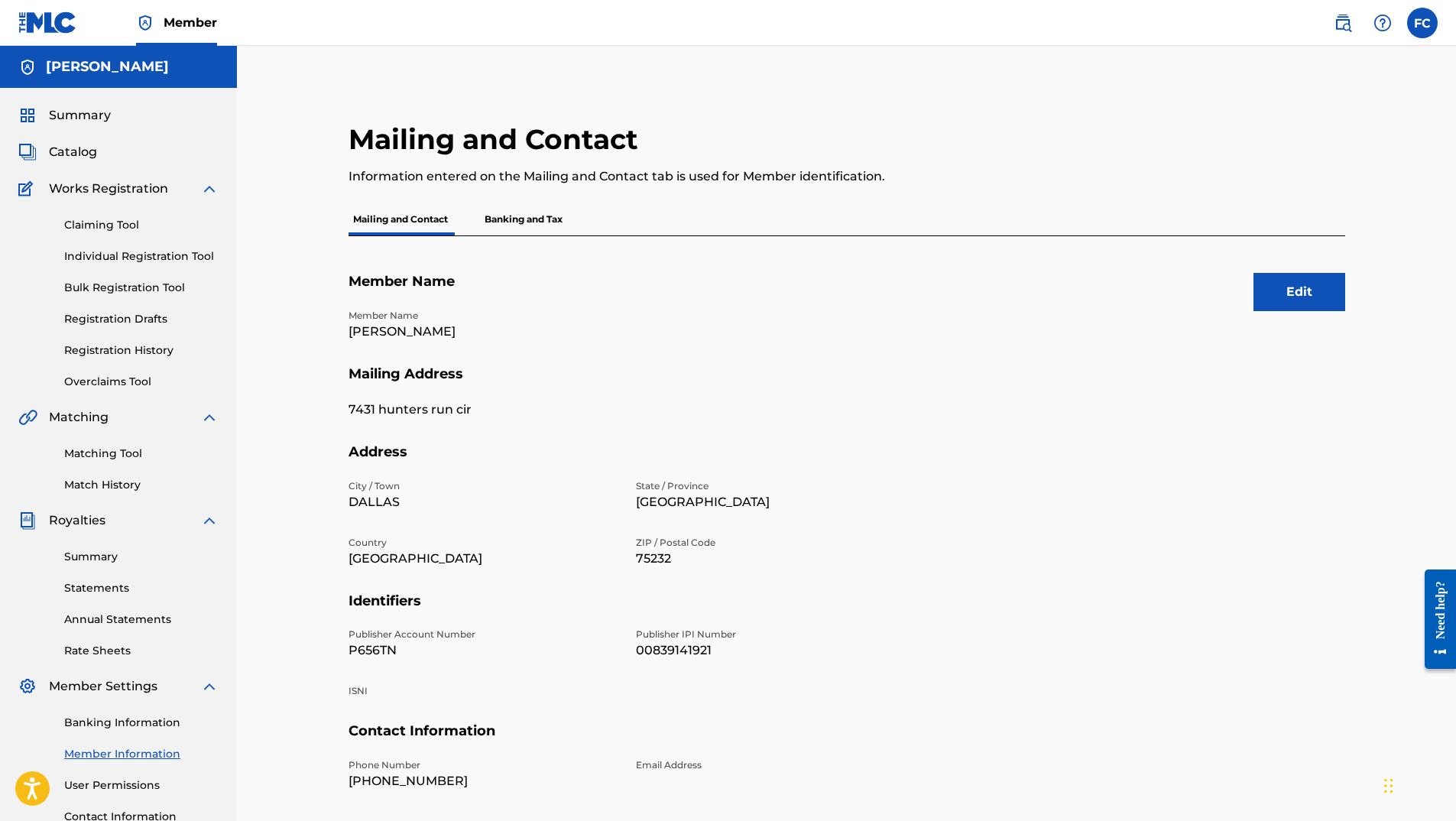
scroll to position [77, 0]
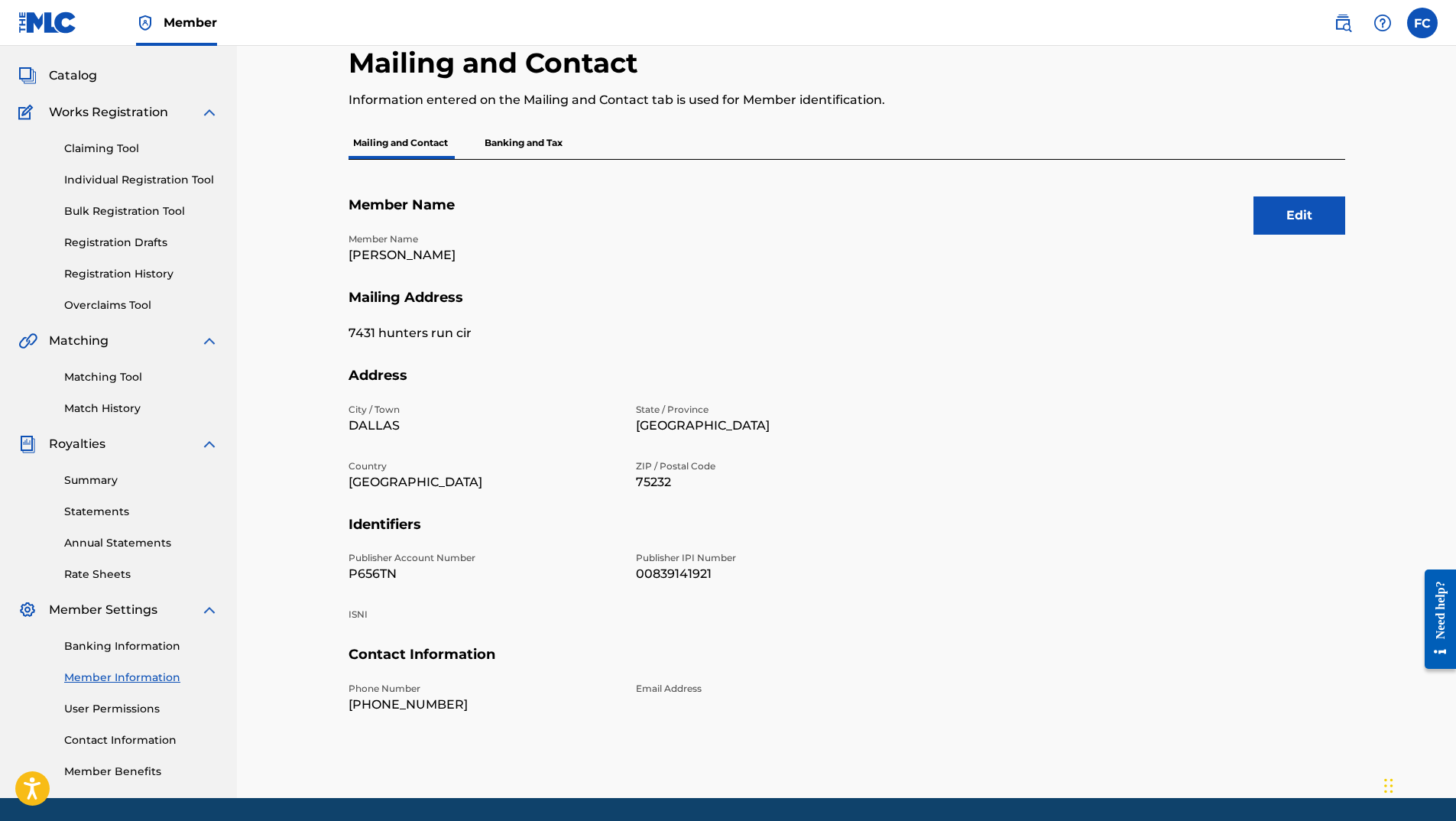
click at [75, 706] on link "User Permissions" at bounding box center [141, 709] width 155 height 16
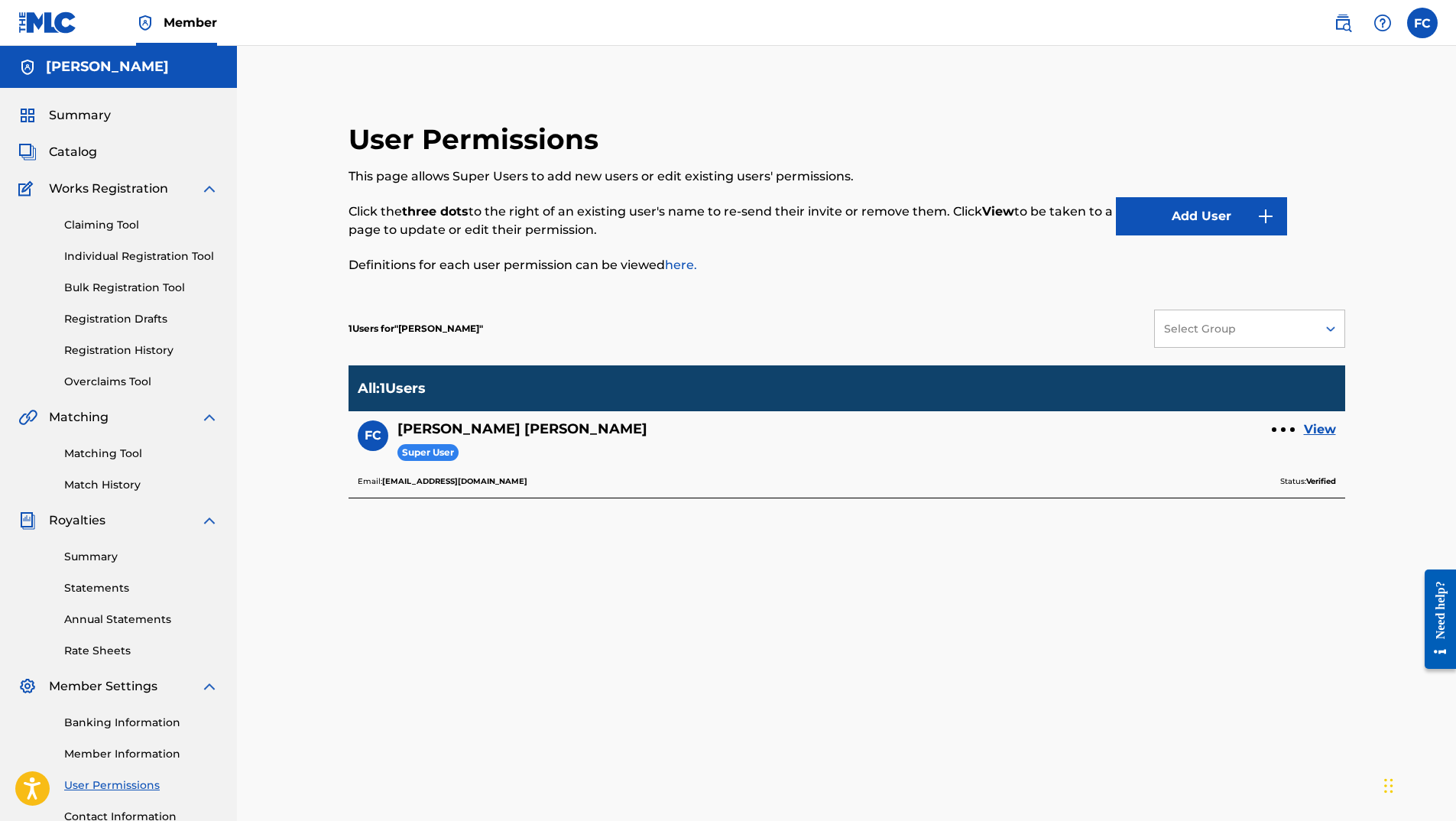
click at [130, 590] on link "Statements" at bounding box center [141, 588] width 155 height 16
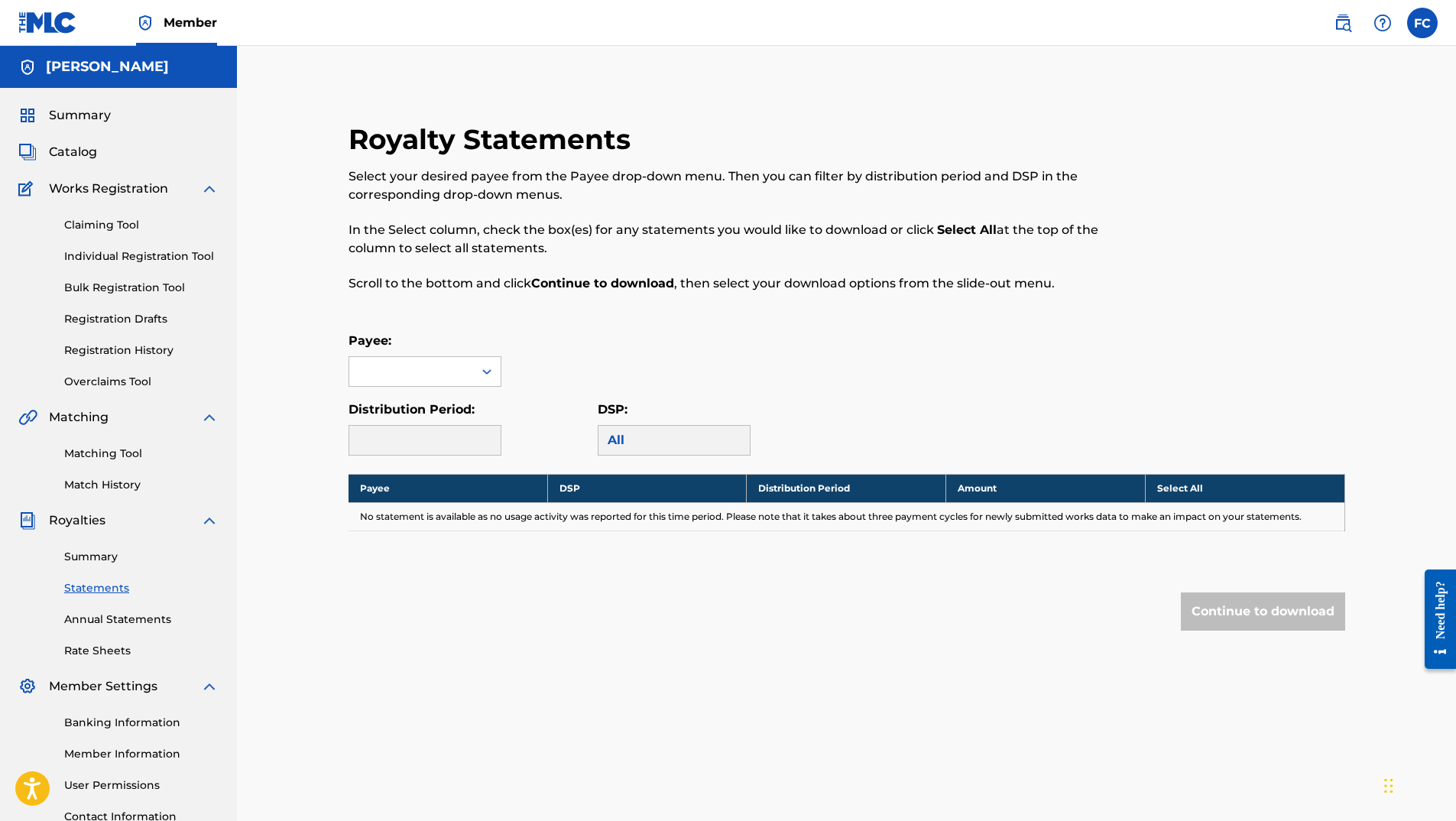
click at [132, 456] on link "Matching Tool" at bounding box center [141, 453] width 155 height 16
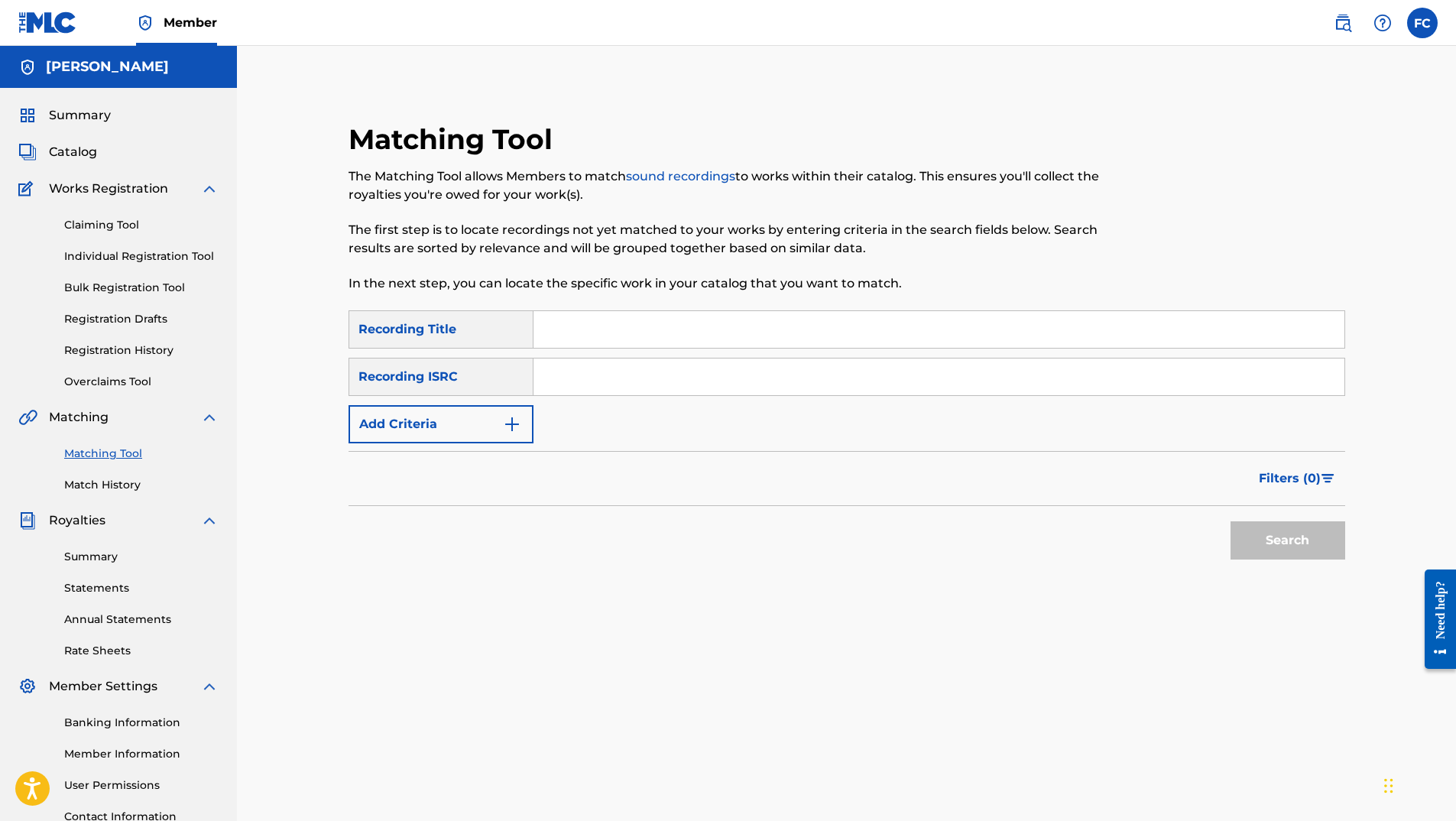
click at [124, 498] on div "Summary Catalog Works Registration Claiming Tool Individual Registration Tool B…" at bounding box center [118, 481] width 237 height 787
click at [140, 385] on link "Overclaims Tool" at bounding box center [141, 382] width 155 height 16
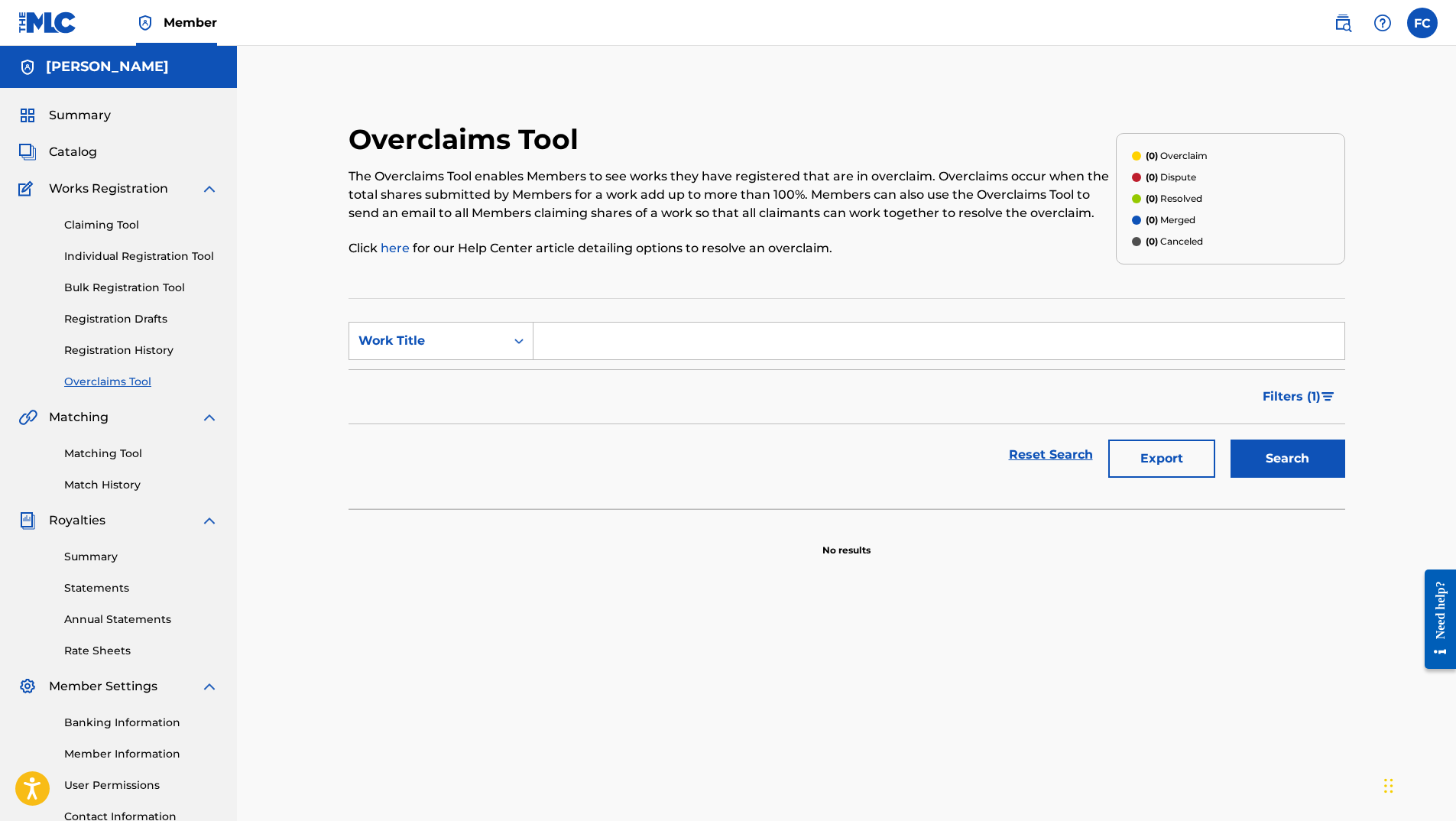
click at [586, 338] on input "Search Form" at bounding box center [939, 341] width 811 height 37
click at [513, 341] on icon "Search Form" at bounding box center [518, 341] width 15 height 15
click at [572, 342] on input "Search Form" at bounding box center [939, 341] width 811 height 37
type input "ESE SOY YO"
click at [1230, 439] on button "Search" at bounding box center [1287, 458] width 115 height 38
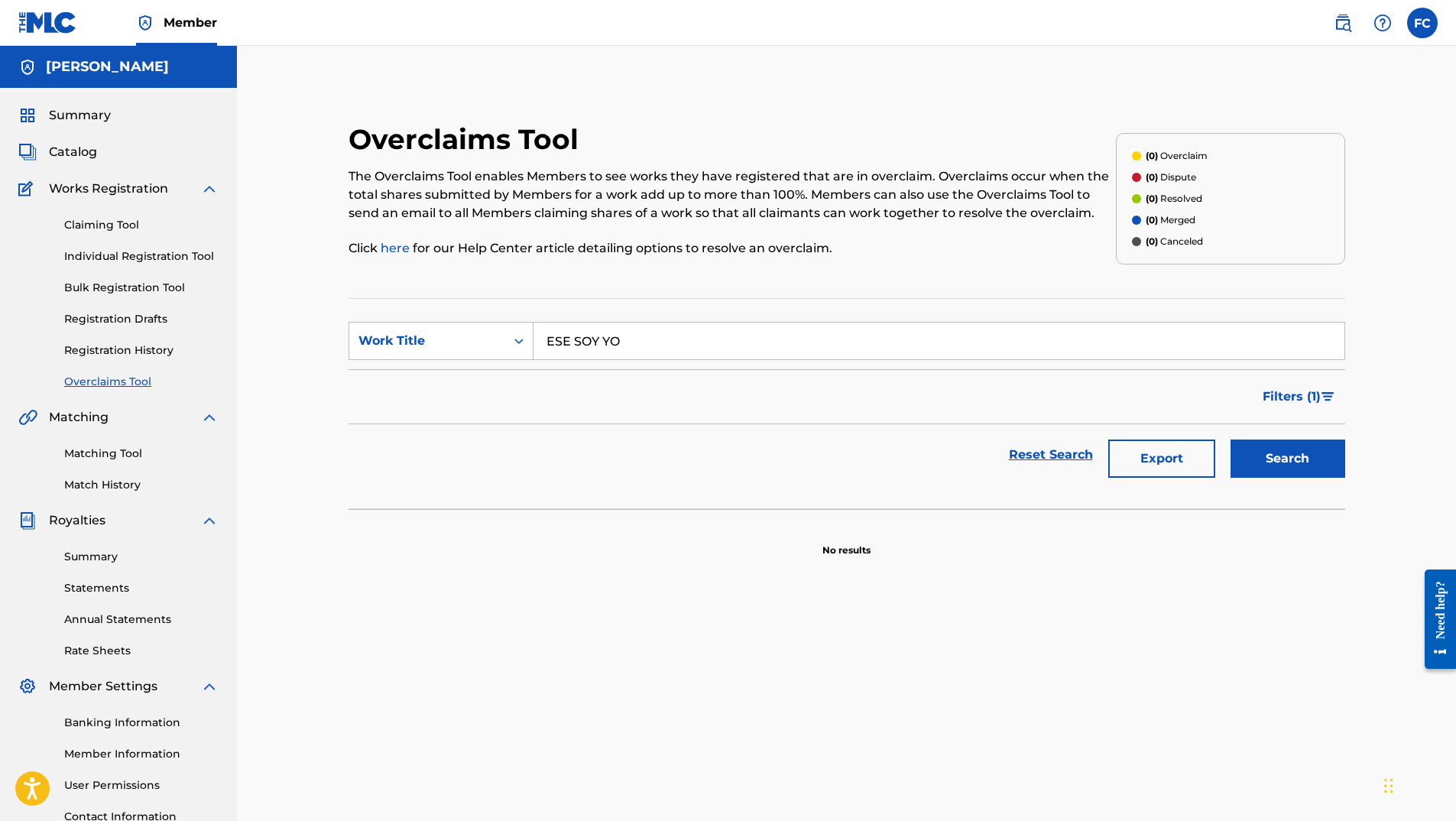
click at [1334, 460] on button "Search" at bounding box center [1287, 458] width 115 height 38
click at [665, 345] on input "ESE SOY YO" at bounding box center [939, 341] width 811 height 37
click at [191, 155] on div "Catalog" at bounding box center [118, 152] width 201 height 18
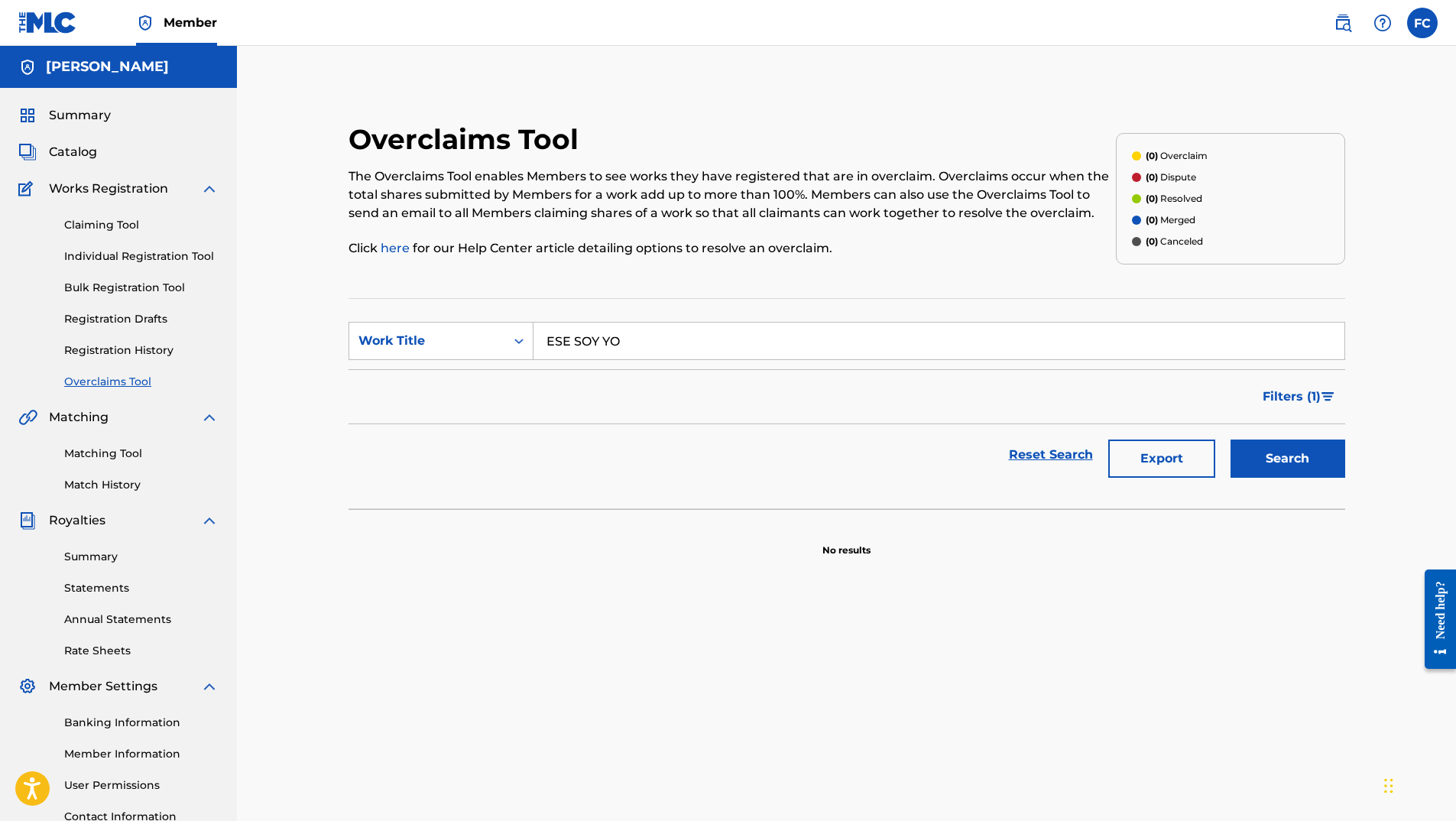
click at [124, 148] on div "Catalog" at bounding box center [118, 152] width 201 height 18
click at [92, 147] on span "Catalog" at bounding box center [73, 152] width 48 height 18
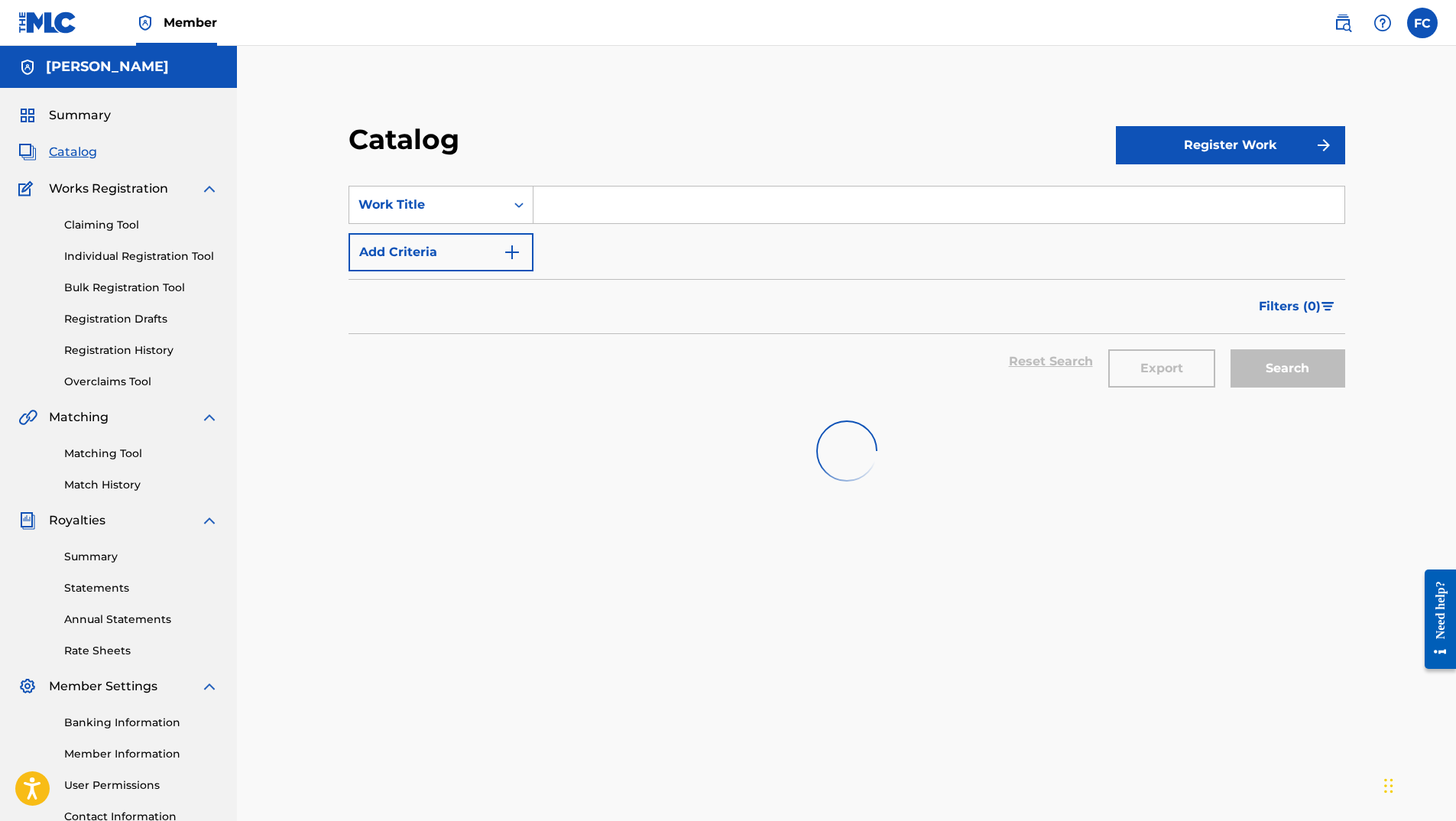
click at [90, 122] on span "Summary" at bounding box center [80, 115] width 62 height 18
